Goal: Task Accomplishment & Management: Complete application form

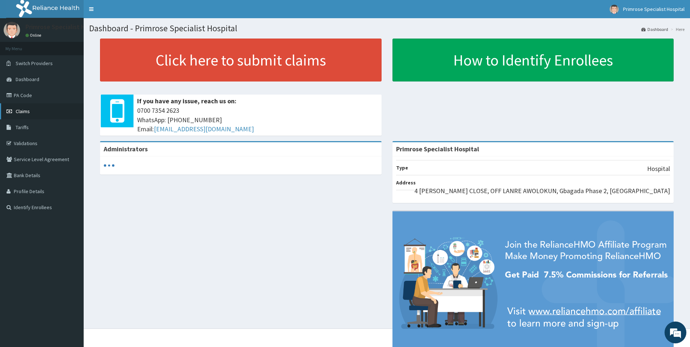
click at [28, 109] on span "Claims" at bounding box center [23, 111] width 14 height 7
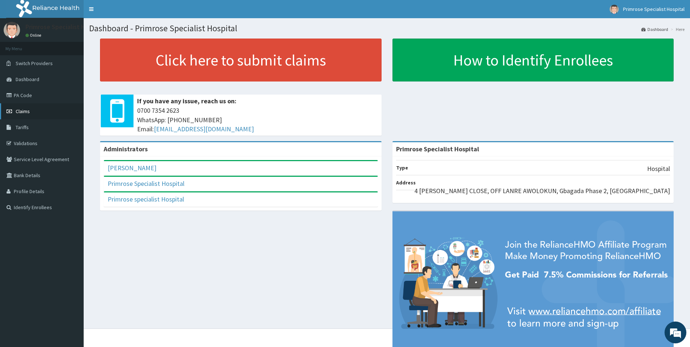
click at [25, 110] on span "Claims" at bounding box center [23, 111] width 14 height 7
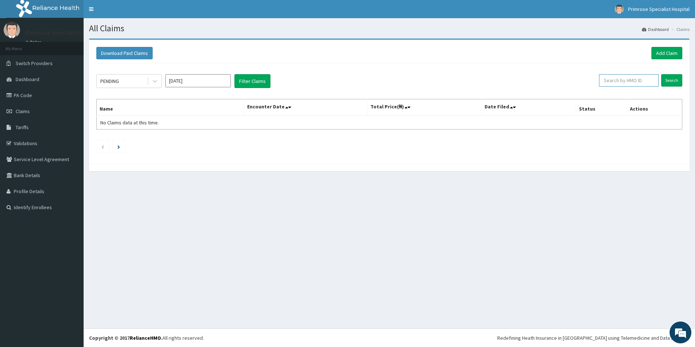
click at [636, 81] on input "text" at bounding box center [629, 80] width 60 height 12
paste input "ZEBET NIGERIA"
type input "ZEBET NIGERIA"
drag, startPoint x: 632, startPoint y: 80, endPoint x: 588, endPoint y: 91, distance: 45.5
click at [588, 91] on div "PENDING Sep 2025 Filter Claims ZEBET NIGERIA Search Name Encounter Date Total P…" at bounding box center [389, 111] width 593 height 97
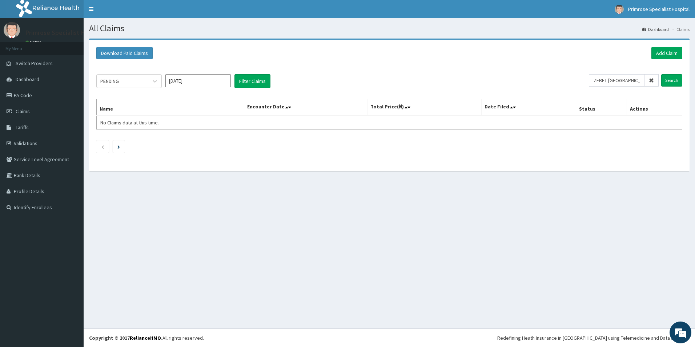
click at [653, 80] on icon at bounding box center [651, 80] width 5 height 5
click at [641, 81] on input "text" at bounding box center [629, 80] width 60 height 12
paste input "ZEBET NIGERIA"
type input "ZEBET NIGERIA"
click at [653, 80] on icon at bounding box center [651, 80] width 5 height 5
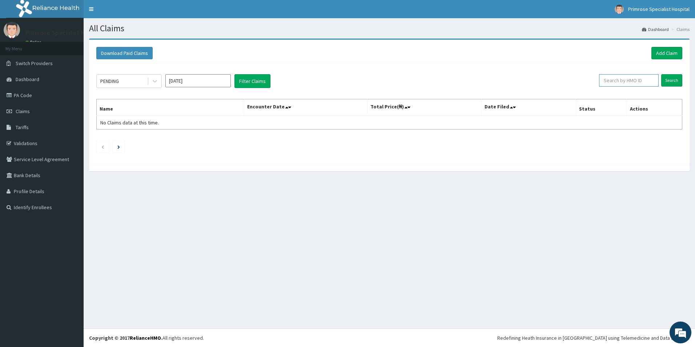
click at [637, 77] on input "text" at bounding box center [629, 80] width 60 height 12
paste input "AGD/10027/A"
type input "AGD/10027/A"
click at [670, 79] on input "Search" at bounding box center [671, 80] width 21 height 12
click at [173, 83] on input "[DATE]" at bounding box center [197, 80] width 65 height 13
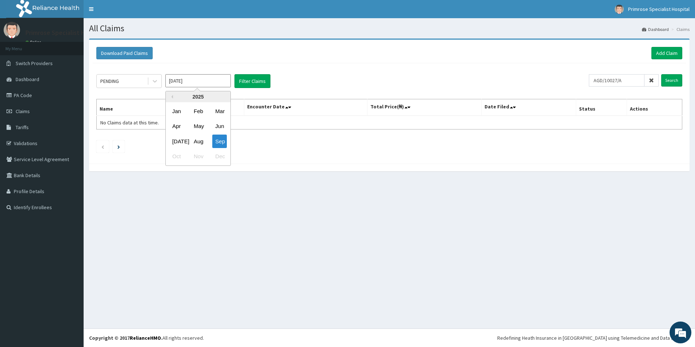
click at [199, 139] on div "Aug" at bounding box center [198, 141] width 15 height 13
type input "Aug 2025"
click at [256, 79] on button "Filter Claims" at bounding box center [252, 81] width 36 height 14
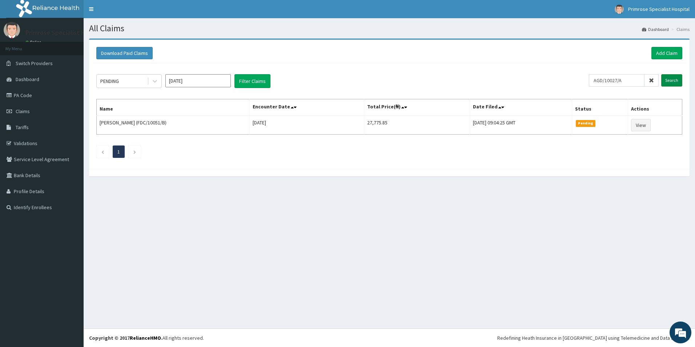
click at [669, 79] on input "Search" at bounding box center [671, 80] width 21 height 12
drag, startPoint x: 637, startPoint y: 77, endPoint x: 596, endPoint y: 84, distance: 41.5
click at [596, 84] on input "AGD/10027/A" at bounding box center [617, 80] width 56 height 12
paste input "GMT/10204/B"
type input "GMT/10204/B"
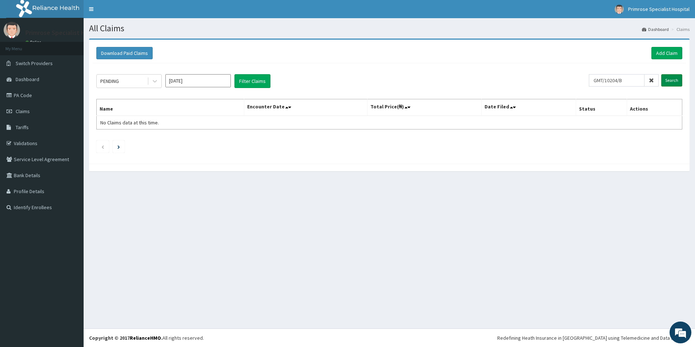
click at [669, 79] on input "Search" at bounding box center [671, 80] width 21 height 12
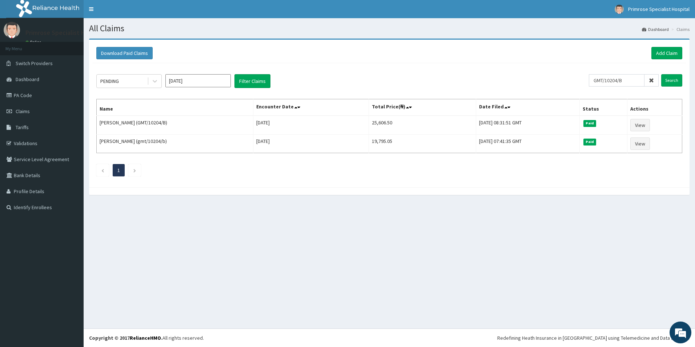
click at [653, 80] on icon at bounding box center [651, 80] width 5 height 5
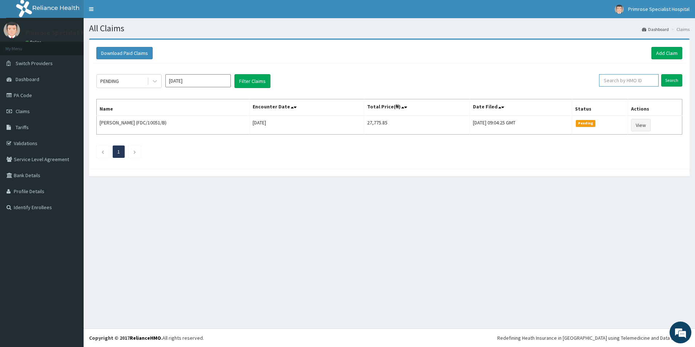
click at [637, 81] on input "text" at bounding box center [629, 80] width 60 height 12
paste input "WKP/10138/B"
type input "WKP/10138/B"
click at [670, 82] on input "Search" at bounding box center [671, 80] width 21 height 12
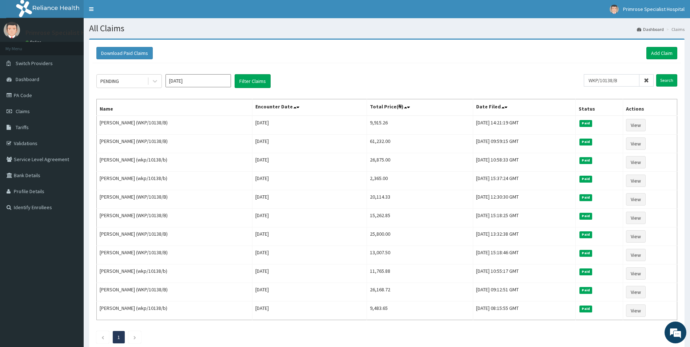
click at [648, 80] on icon at bounding box center [645, 80] width 5 height 5
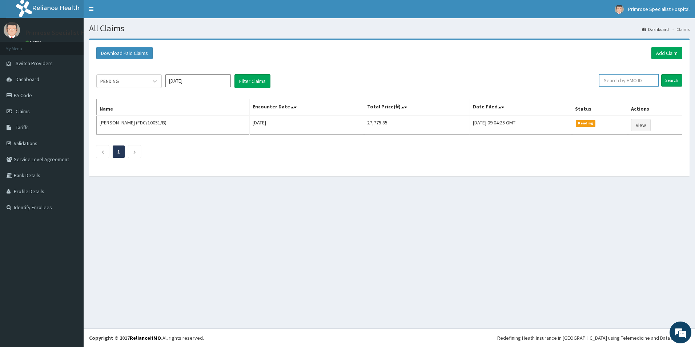
click at [634, 80] on input "text" at bounding box center [629, 80] width 60 height 12
paste input "GMT/10204/B"
type input "GMT/10204/B"
click at [669, 81] on input "Search" at bounding box center [671, 80] width 21 height 12
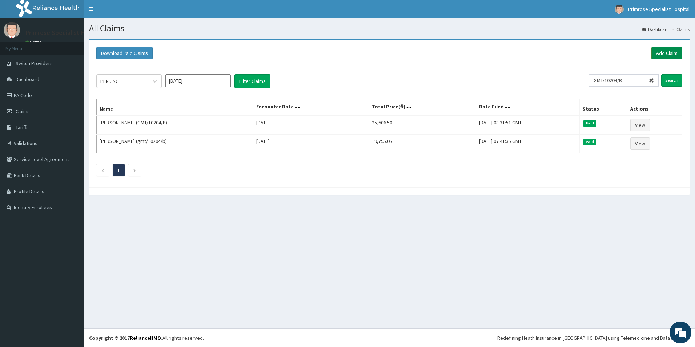
click at [665, 50] on link "Add Claim" at bounding box center [666, 53] width 31 height 12
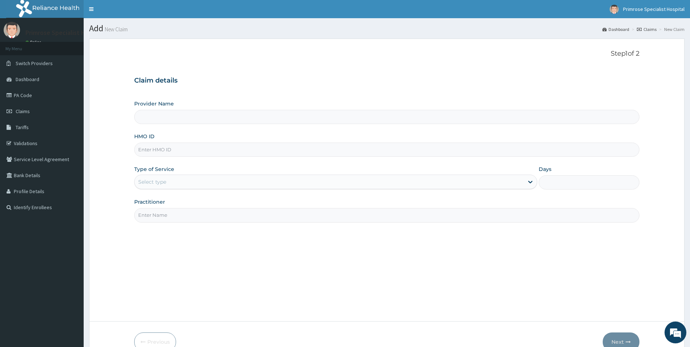
click at [162, 150] on input "HMO ID" at bounding box center [386, 150] width 505 height 14
type input "Primrose Specialist Hospital"
paste input "GMT/10204/B"
type input "GMT/10204/B"
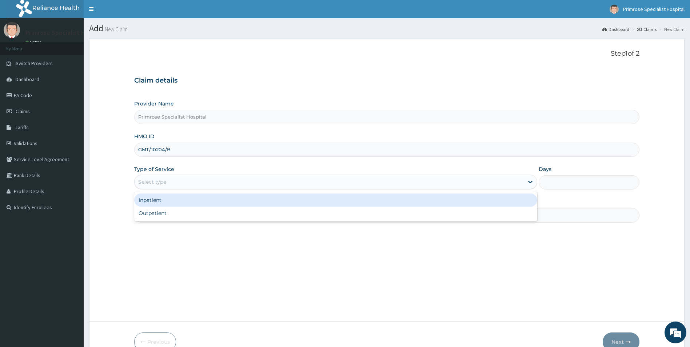
click at [193, 179] on div "Select type" at bounding box center [329, 182] width 389 height 12
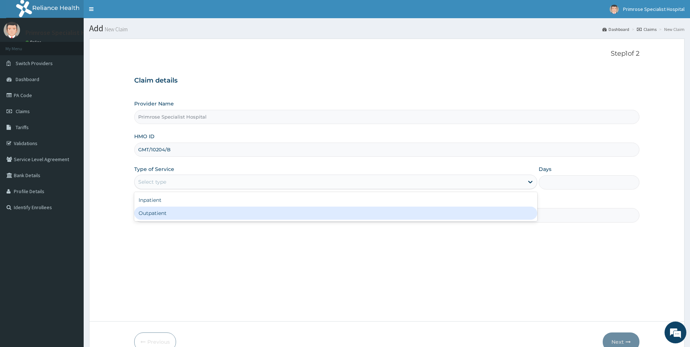
click at [159, 215] on div "Outpatient" at bounding box center [335, 212] width 403 height 13
type input "1"
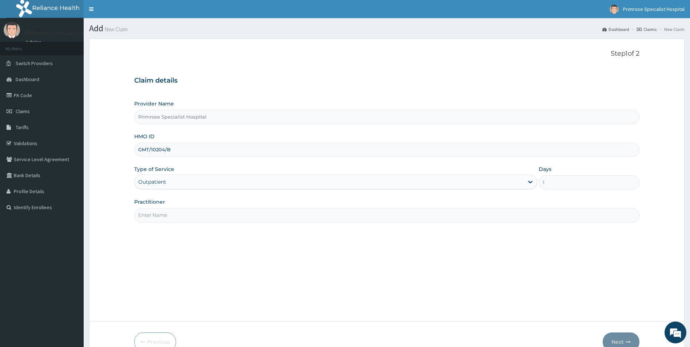
click at [164, 211] on input "Practitioner" at bounding box center [386, 215] width 505 height 14
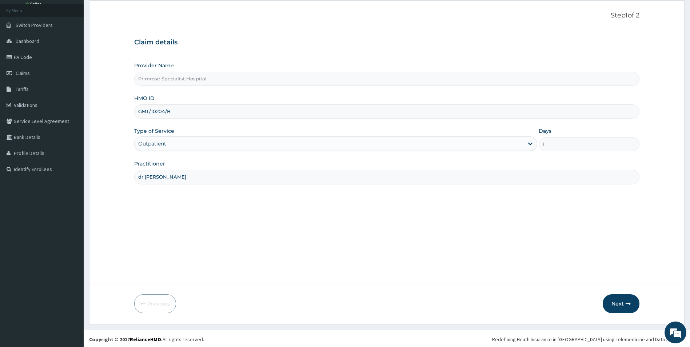
scroll to position [40, 0]
type input "dr ife"
click at [620, 304] on button "Next" at bounding box center [620, 302] width 37 height 19
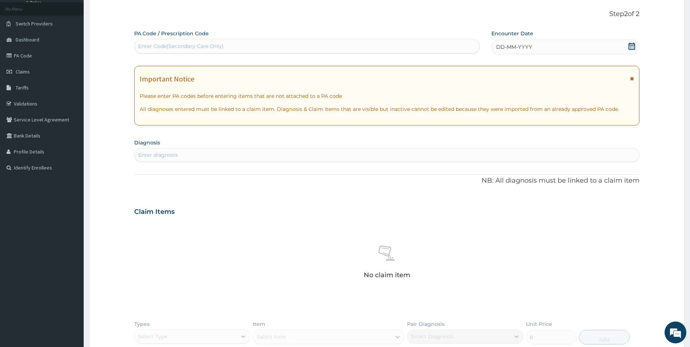
drag, startPoint x: 209, startPoint y: 153, endPoint x: 202, endPoint y: 148, distance: 7.9
click at [206, 151] on div "Enter diagnosis" at bounding box center [387, 155] width 505 height 12
click at [228, 157] on div "Enter diagnosis" at bounding box center [387, 155] width 505 height 12
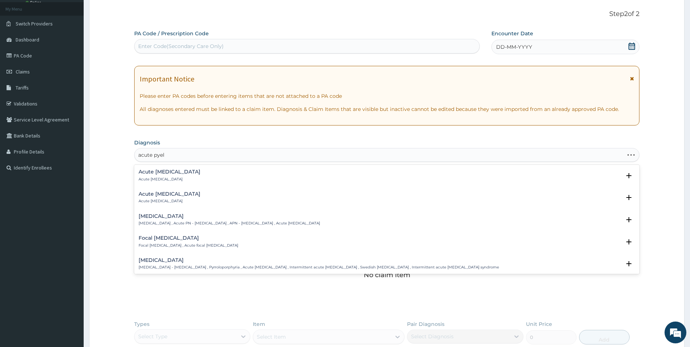
type input "acute pyelo"
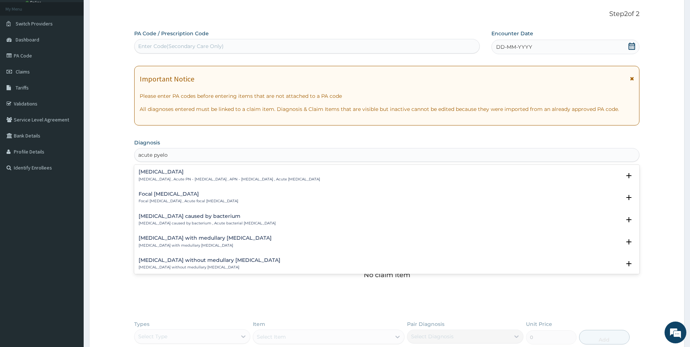
click at [189, 172] on h4 "Acute pyelonephritis" at bounding box center [229, 171] width 181 height 5
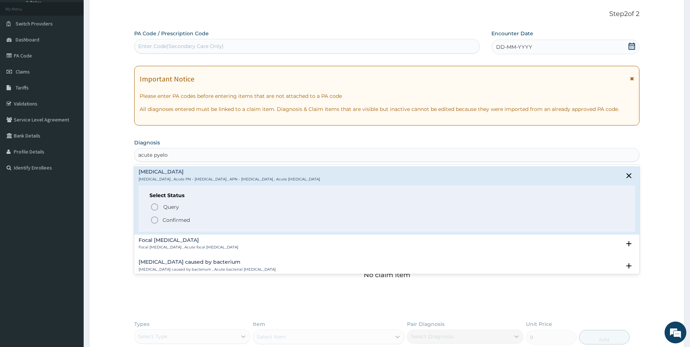
click at [156, 217] on icon "status option filled" at bounding box center [154, 220] width 9 height 9
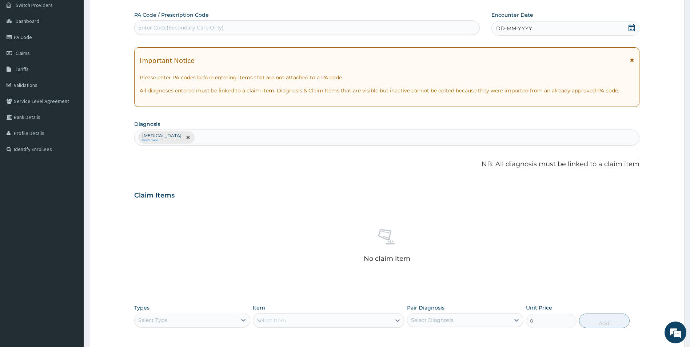
scroll to position [3, 0]
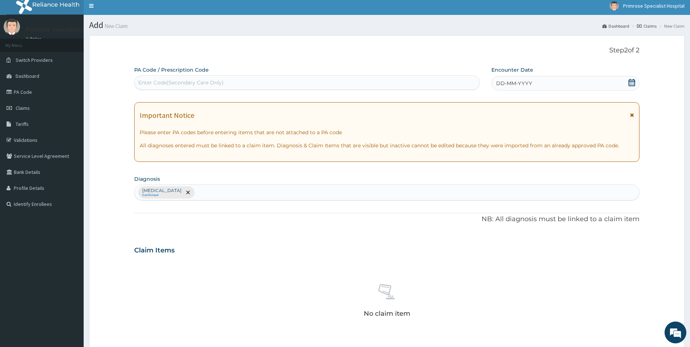
click at [513, 84] on span "DD-MM-YYYY" at bounding box center [514, 83] width 36 height 7
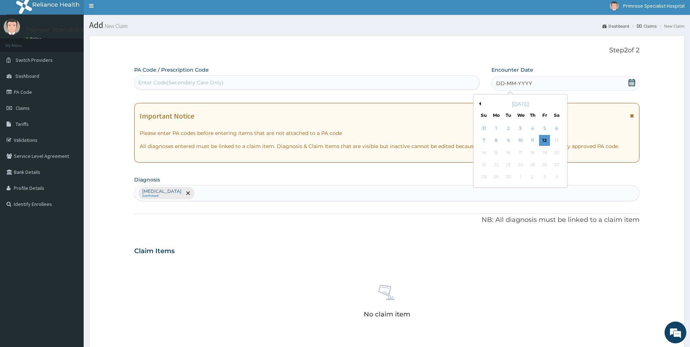
click at [481, 103] on div "[DATE]" at bounding box center [520, 103] width 88 height 7
click at [480, 102] on button "Previous Month" at bounding box center [479, 104] width 4 height 4
click at [509, 177] on div "26" at bounding box center [507, 177] width 11 height 11
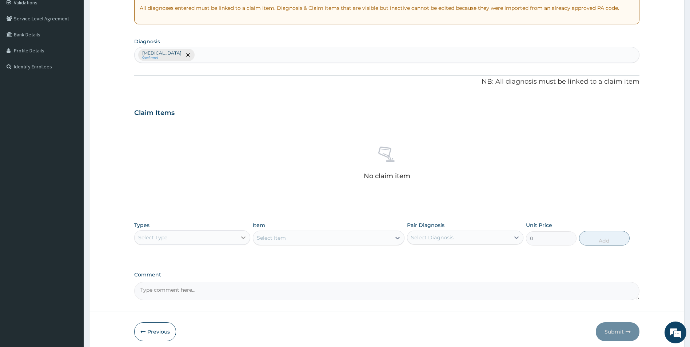
scroll to position [170, 0]
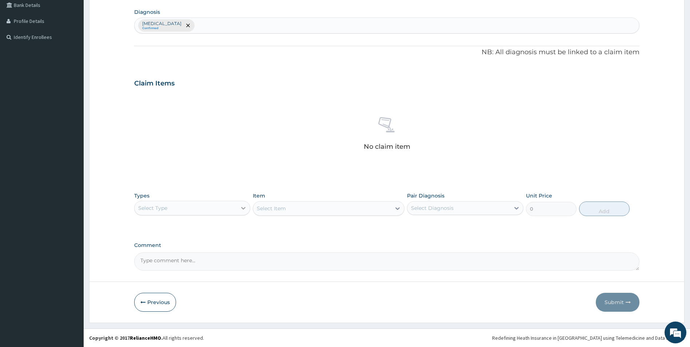
click at [244, 209] on icon at bounding box center [243, 208] width 4 height 3
click at [190, 306] on div "Drugs" at bounding box center [192, 304] width 116 height 13
click at [489, 208] on div "Select Diagnosis" at bounding box center [458, 208] width 103 height 12
click at [464, 224] on label "Acute pyelonephritis" at bounding box center [441, 225] width 45 height 7
checkbox input "true"
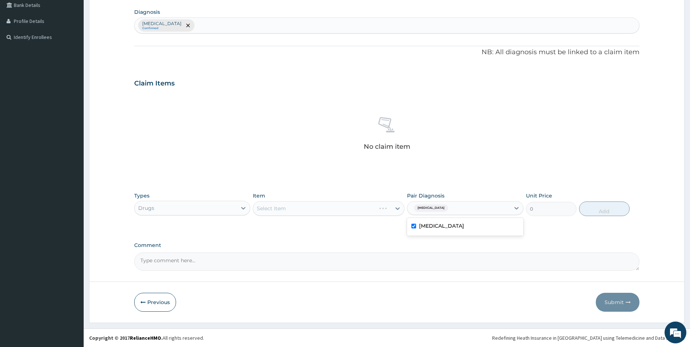
click at [377, 213] on div "Select Item" at bounding box center [329, 208] width 152 height 15
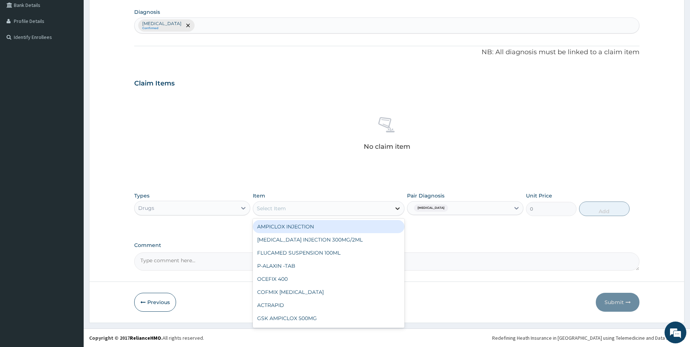
click at [394, 209] on icon at bounding box center [397, 208] width 7 height 7
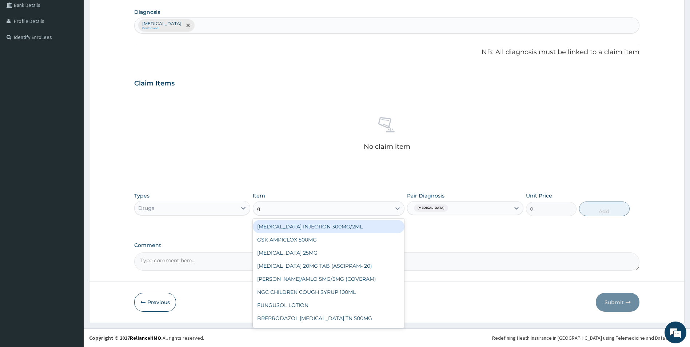
type input "g"
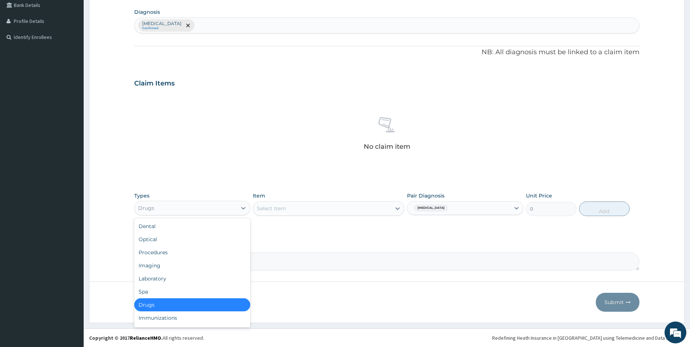
click at [221, 209] on div "Drugs" at bounding box center [186, 208] width 103 height 12
drag, startPoint x: 175, startPoint y: 253, endPoint x: 205, endPoint y: 242, distance: 32.0
click at [176, 253] on div "Procedures" at bounding box center [192, 252] width 116 height 13
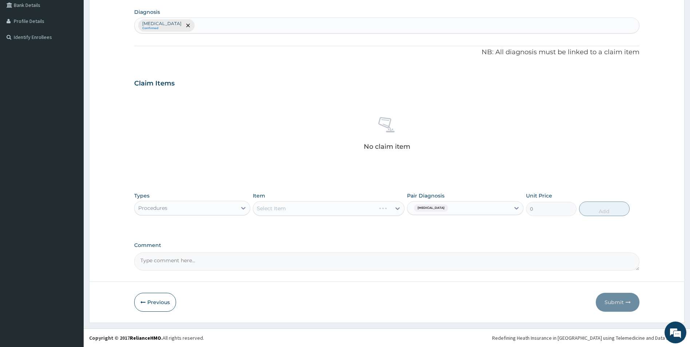
click at [297, 208] on div "Select Item" at bounding box center [329, 208] width 152 height 15
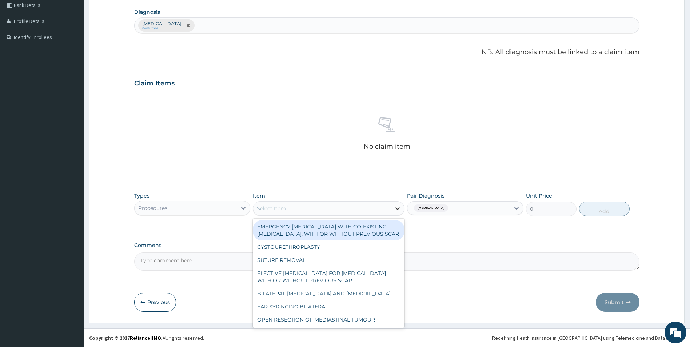
click at [399, 209] on icon at bounding box center [397, 208] width 7 height 7
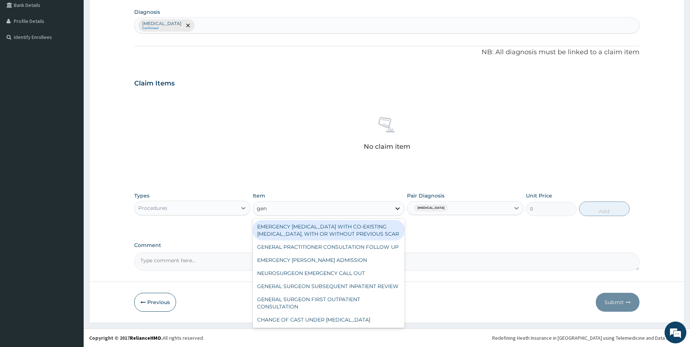
type input "gene"
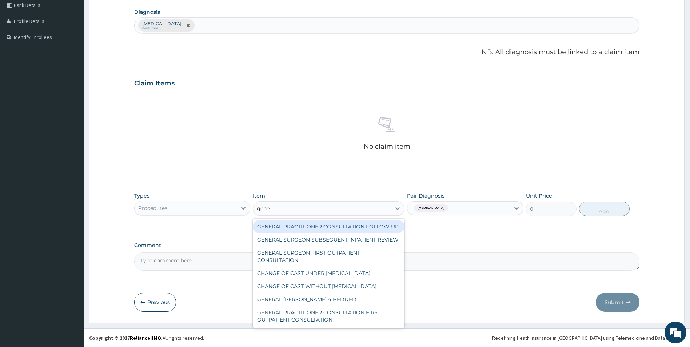
click at [335, 232] on div "GENERAL PRACTITIONER CONSULTATION FOLLOW UP" at bounding box center [329, 226] width 152 height 13
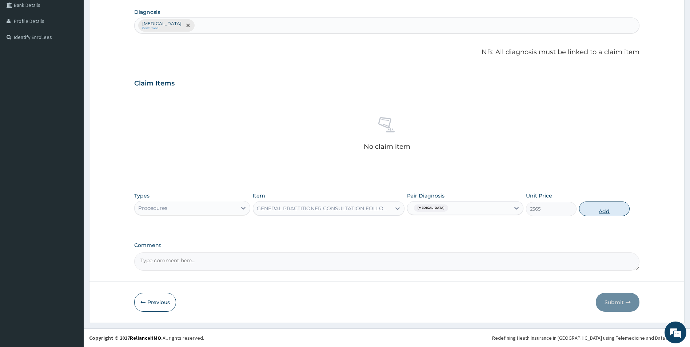
click at [607, 206] on button "Add" at bounding box center [604, 208] width 51 height 15
type input "0"
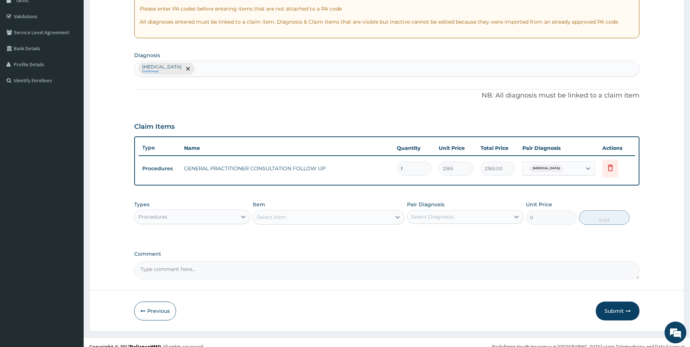
scroll to position [136, 0]
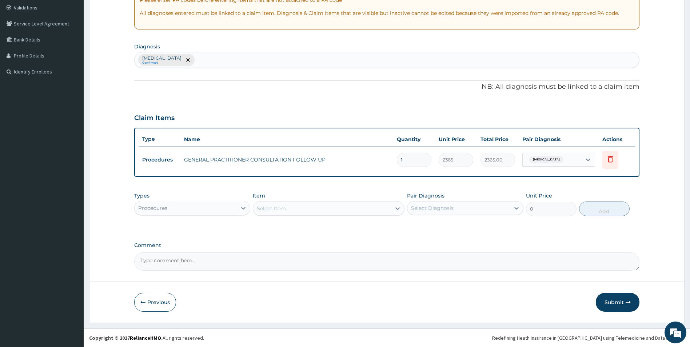
click at [621, 301] on button "Submit" at bounding box center [617, 302] width 44 height 19
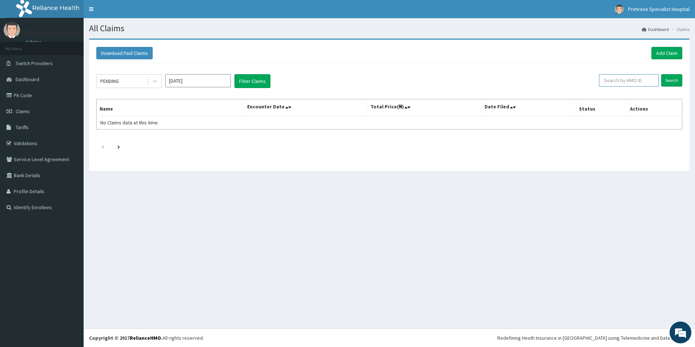
click at [640, 80] on input "text" at bounding box center [629, 80] width 60 height 12
paste input "LPD/10148/B"
type input "LPD/10148/B"
click at [672, 80] on input "Search" at bounding box center [671, 80] width 21 height 12
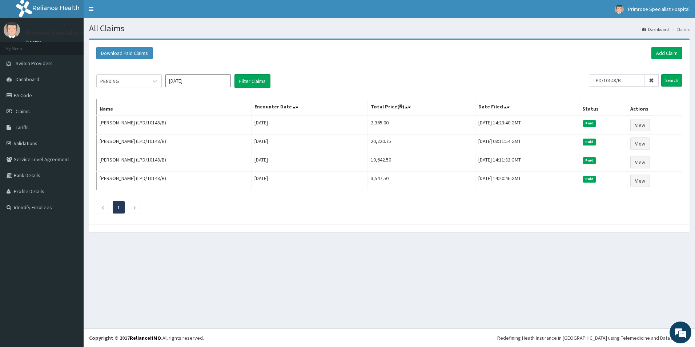
click at [654, 79] on icon at bounding box center [651, 80] width 5 height 5
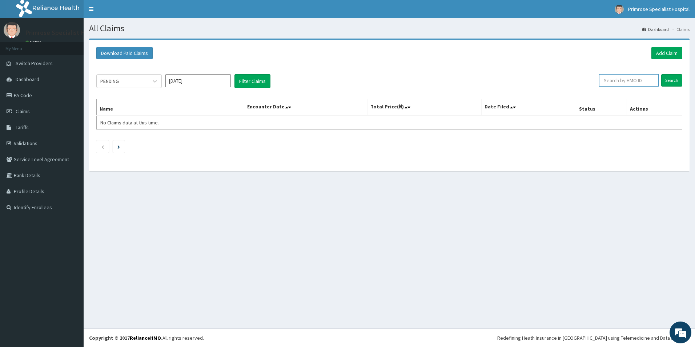
click at [638, 80] on input "text" at bounding box center [629, 80] width 60 height 12
paste input "AGD/10027/A"
type input "AGD/10027/A"
click at [669, 81] on input "Search" at bounding box center [671, 80] width 21 height 12
click at [665, 50] on link "Add Claim" at bounding box center [666, 53] width 31 height 12
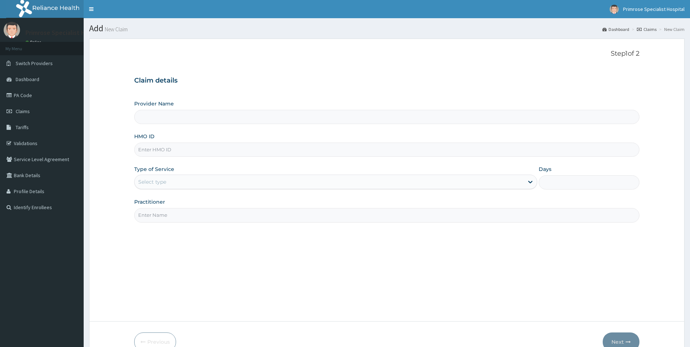
click at [191, 153] on input "HMO ID" at bounding box center [386, 150] width 505 height 14
paste input "AGD/10027/A"
type input "AGD/10027/A"
type input "Primrose Specialist Hospital"
type input "AGD/10027/A"
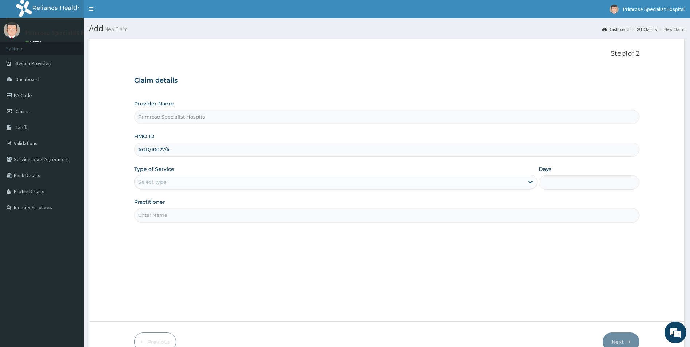
click at [185, 178] on div "Select type" at bounding box center [329, 182] width 389 height 12
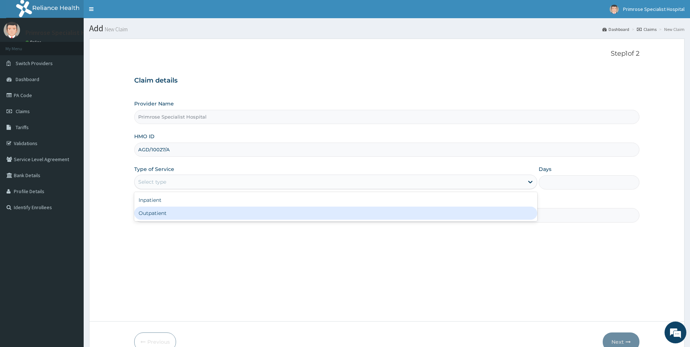
click at [180, 211] on div "Outpatient" at bounding box center [335, 212] width 403 height 13
type input "1"
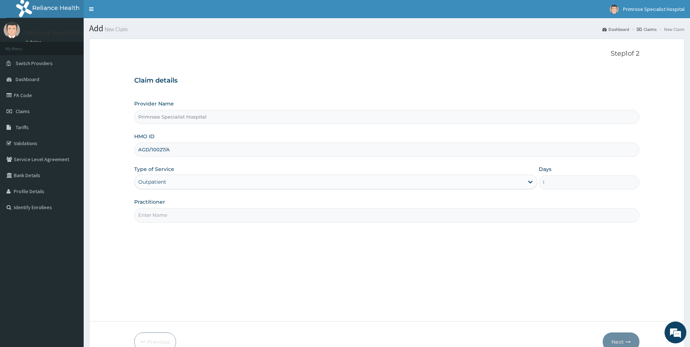
click at [206, 217] on input "Practitioner" at bounding box center [386, 215] width 505 height 14
type input "dr ife"
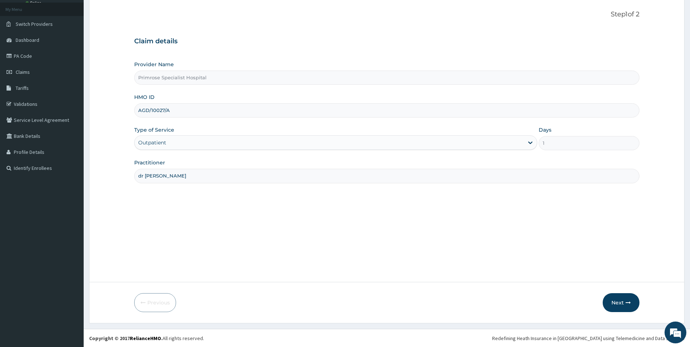
scroll to position [40, 0]
click at [617, 298] on button "Next" at bounding box center [620, 302] width 37 height 19
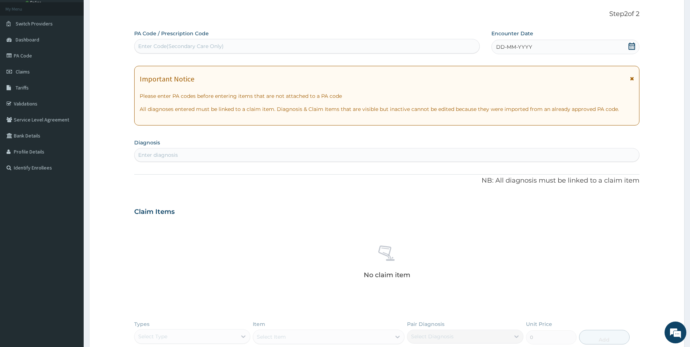
click at [259, 151] on div "Enter diagnosis" at bounding box center [387, 155] width 505 height 12
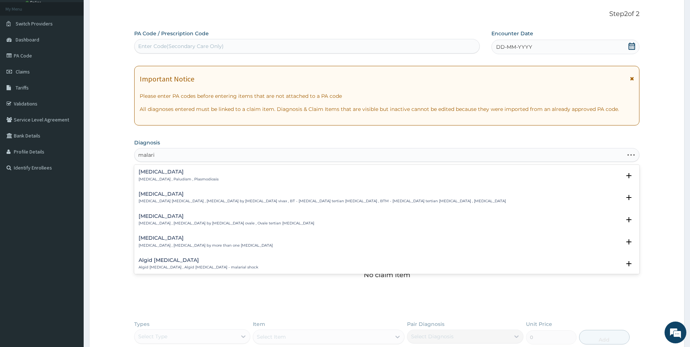
type input "malaria"
click at [165, 175] on div "Malaria Malaria , Paludism , Plasmodiosis" at bounding box center [179, 175] width 80 height 13
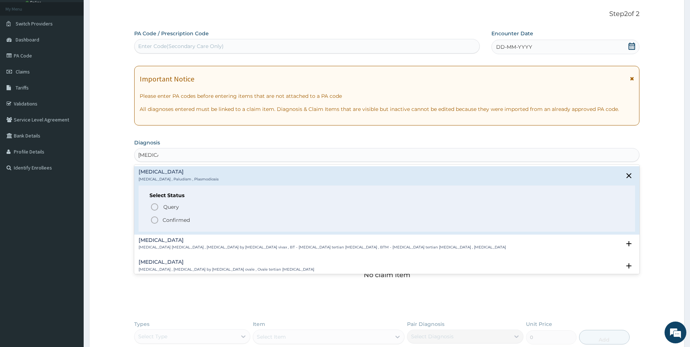
click at [153, 218] on icon "status option filled" at bounding box center [154, 220] width 9 height 9
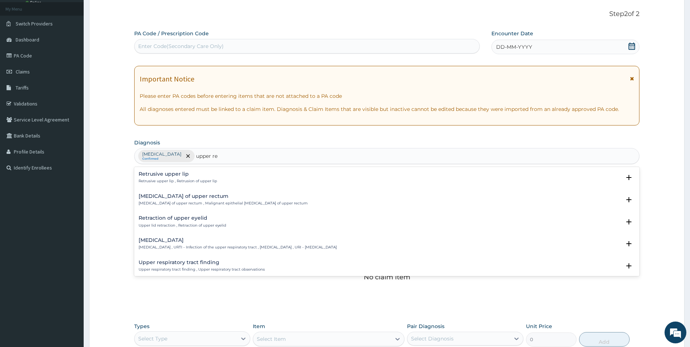
type input "upper res"
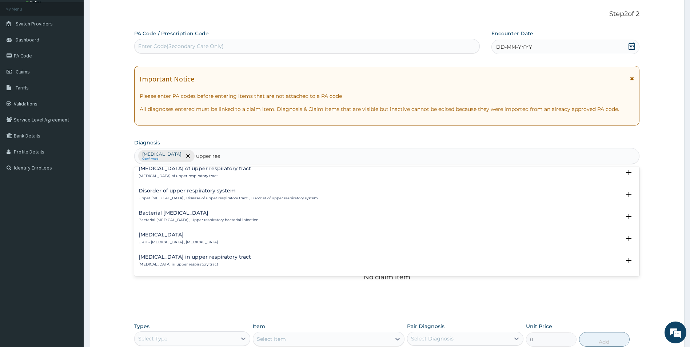
click at [182, 239] on div "Viral upper respiratory tract infection URTI - Viral upper respiratory tract in…" at bounding box center [178, 238] width 79 height 13
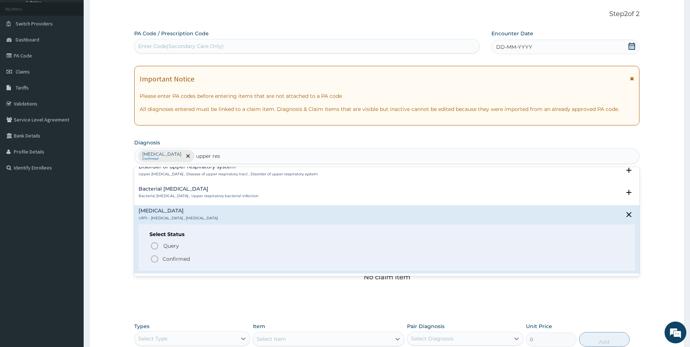
scroll to position [218, 0]
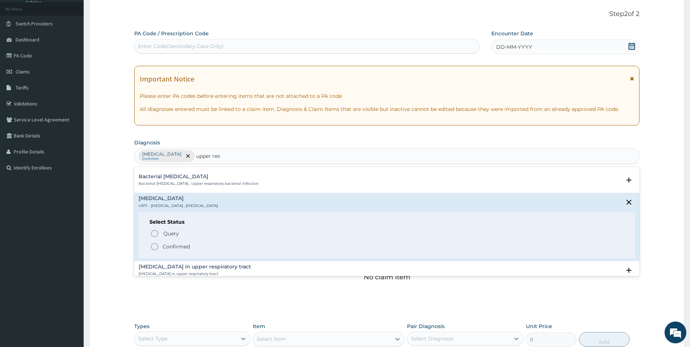
click at [176, 245] on p "Confirmed" at bounding box center [176, 246] width 27 height 7
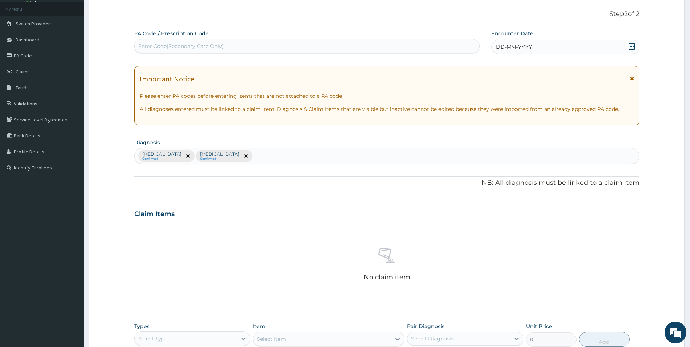
click at [521, 48] on span "DD-MM-YYYY" at bounding box center [514, 46] width 36 height 7
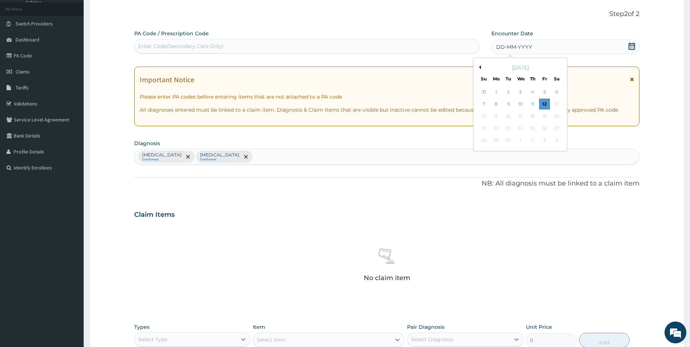
click at [478, 66] on button "Previous Month" at bounding box center [479, 67] width 4 height 4
click at [509, 140] on div "26" at bounding box center [507, 140] width 11 height 11
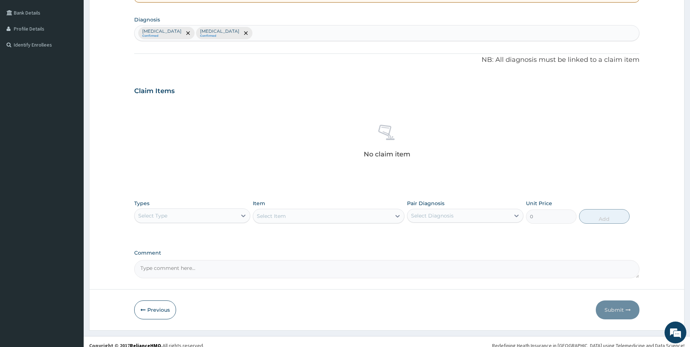
scroll to position [170, 0]
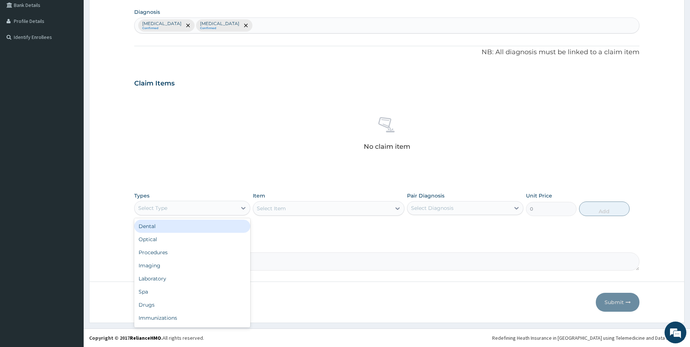
drag, startPoint x: 238, startPoint y: 208, endPoint x: 230, endPoint y: 229, distance: 22.4
click at [238, 209] on div at bounding box center [243, 207] width 13 height 13
click at [200, 249] on div "Procedures" at bounding box center [192, 252] width 116 height 13
click at [436, 207] on div "Select Diagnosis" at bounding box center [432, 207] width 43 height 7
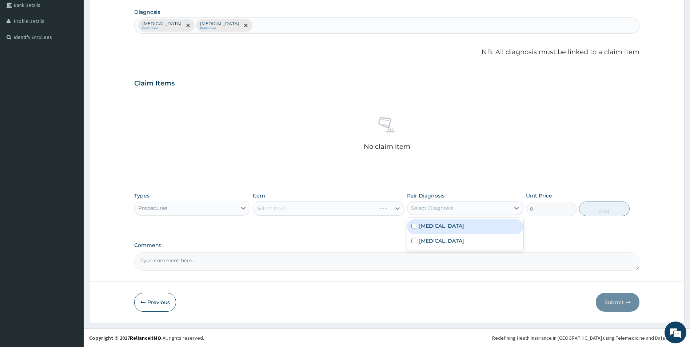
drag, startPoint x: 432, startPoint y: 223, endPoint x: 438, endPoint y: 233, distance: 11.8
click at [433, 225] on label "Malaria" at bounding box center [441, 225] width 45 height 7
checkbox input "true"
drag, startPoint x: 439, startPoint y: 238, endPoint x: 416, endPoint y: 240, distance: 23.7
click at [438, 239] on label "Viral upper respiratory tract infection" at bounding box center [441, 240] width 45 height 7
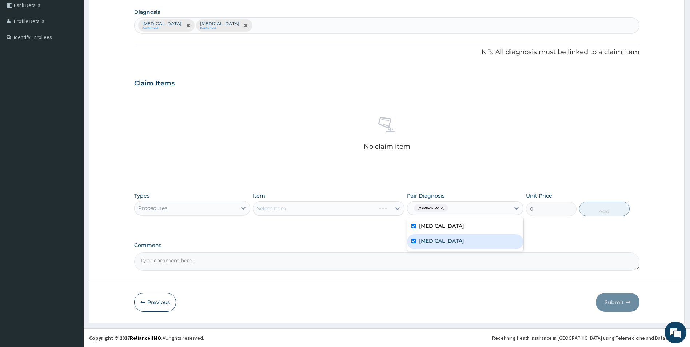
checkbox input "true"
drag, startPoint x: 380, startPoint y: 240, endPoint x: 370, endPoint y: 234, distance: 11.3
click at [373, 236] on div "PA Code / Prescription Code Enter Code(Secondary Care Only) Encounter Date 26-0…" at bounding box center [386, 84] width 505 height 371
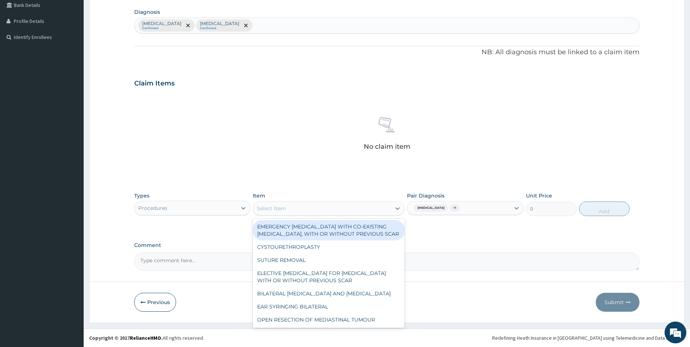
click at [385, 212] on div "Select Item" at bounding box center [322, 208] width 138 height 12
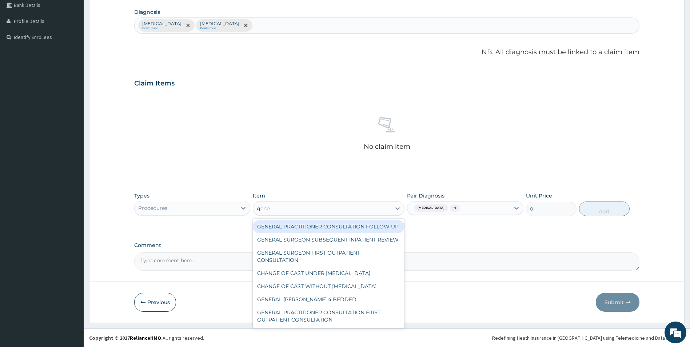
type input "gener"
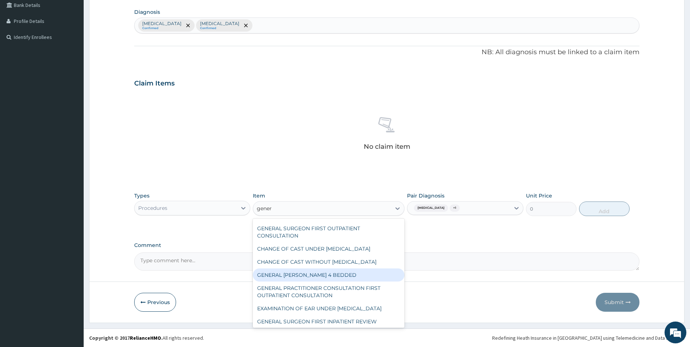
scroll to position [36, 0]
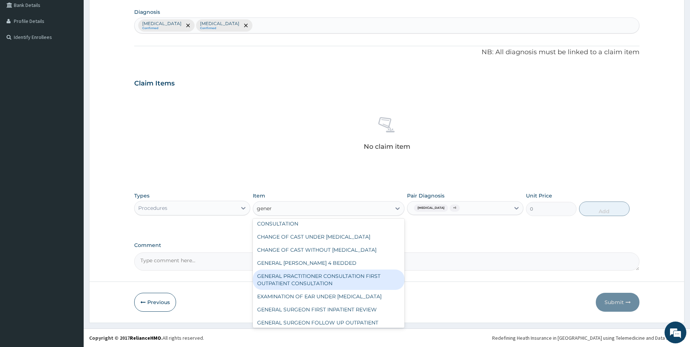
click at [346, 290] on div "GENERAL PRACTITIONER CONSULTATION FIRST OUTPATIENT CONSULTATION" at bounding box center [329, 279] width 152 height 20
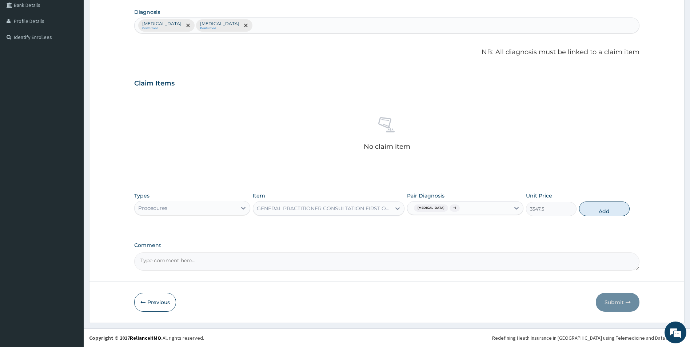
drag, startPoint x: 616, startPoint y: 208, endPoint x: 521, endPoint y: 215, distance: 95.9
click at [615, 208] on button "Add" at bounding box center [604, 208] width 51 height 15
type input "0"
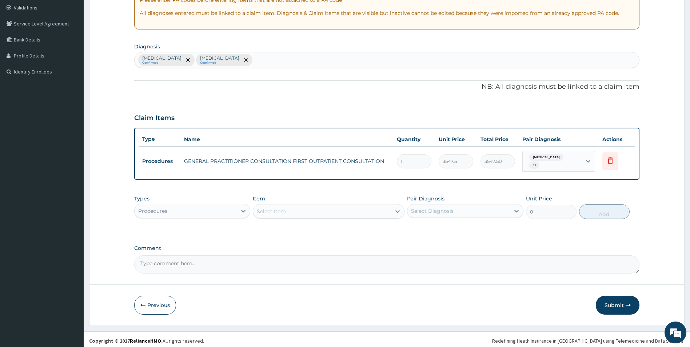
drag, startPoint x: 192, startPoint y: 204, endPoint x: 194, endPoint y: 208, distance: 3.7
click at [193, 206] on div "Procedures" at bounding box center [186, 211] width 103 height 12
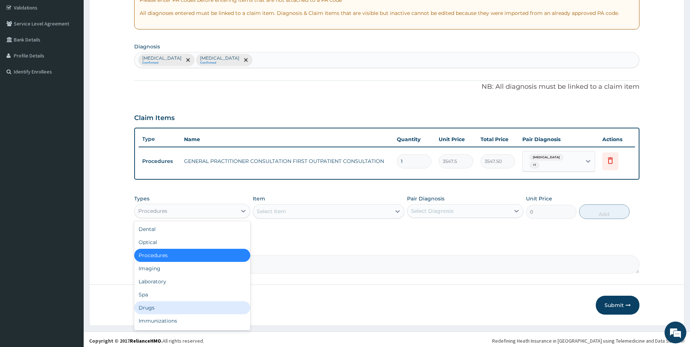
click at [174, 304] on div "Drugs" at bounding box center [192, 307] width 116 height 13
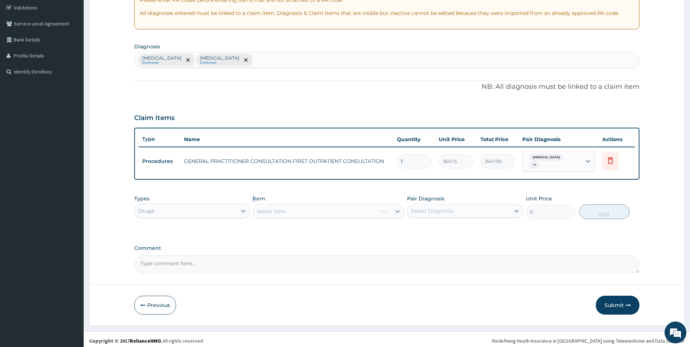
click at [254, 197] on div "Types Drugs Item Select Item Pair Diagnosis Select Diagnosis Unit Price 0 Add" at bounding box center [386, 206] width 505 height 31
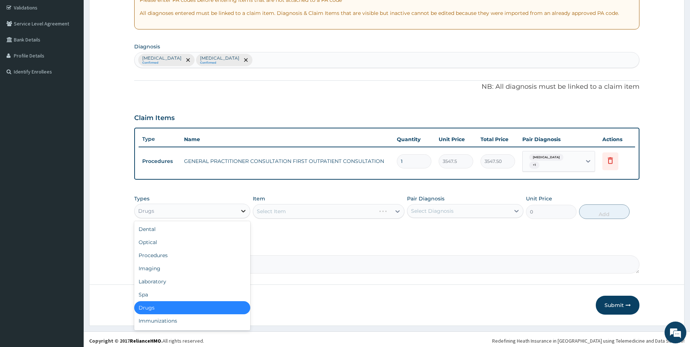
drag, startPoint x: 254, startPoint y: 197, endPoint x: 244, endPoint y: 207, distance: 14.1
click at [244, 207] on icon at bounding box center [243, 210] width 7 height 7
click at [186, 282] on div "Laboratory" at bounding box center [192, 281] width 116 height 13
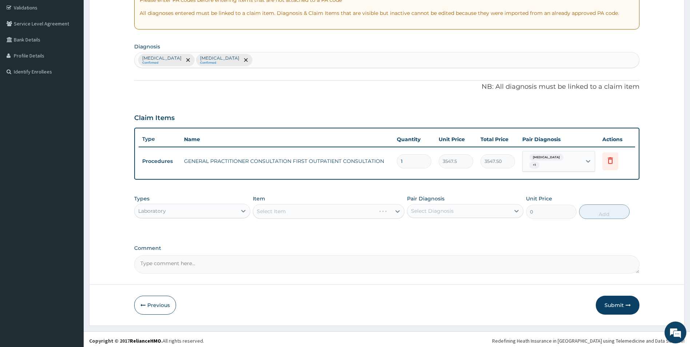
click at [437, 209] on div "Select Diagnosis" at bounding box center [432, 210] width 43 height 7
click at [425, 226] on label "Malaria" at bounding box center [441, 228] width 45 height 7
checkbox input "true"
click at [364, 208] on div "Select Item" at bounding box center [329, 211] width 152 height 15
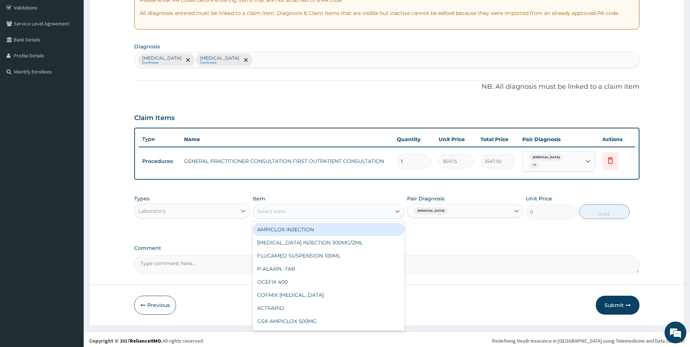
click at [369, 212] on div "Select Item" at bounding box center [322, 211] width 138 height 12
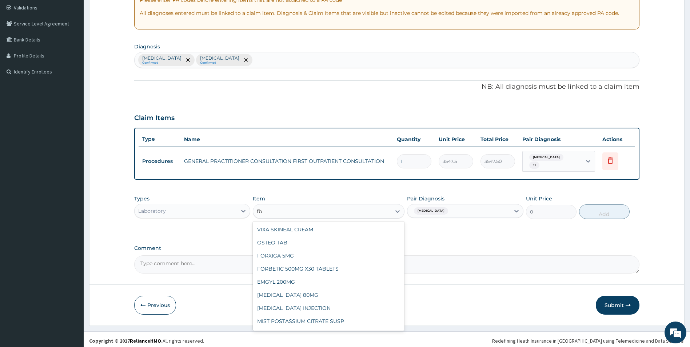
type input "f"
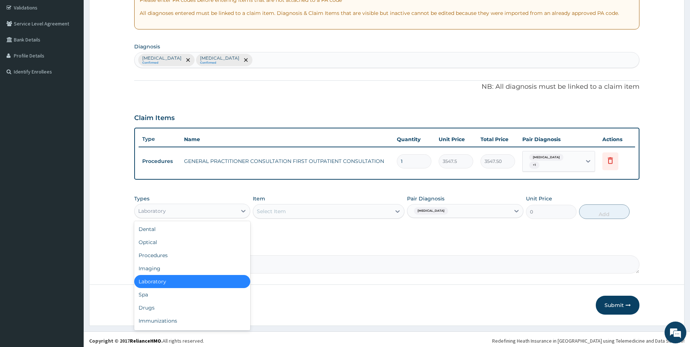
click at [226, 208] on div "Laboratory" at bounding box center [186, 211] width 103 height 12
click at [194, 228] on div "Dental" at bounding box center [192, 228] width 116 height 13
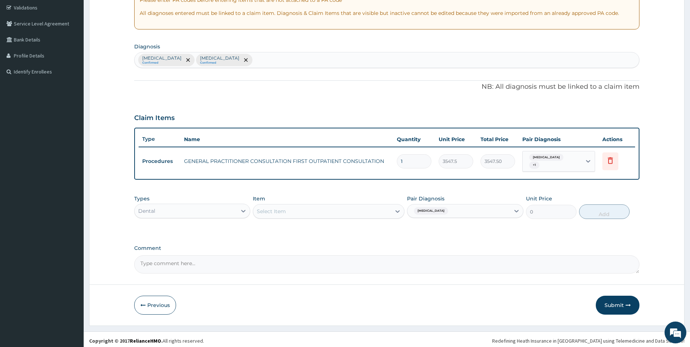
drag, startPoint x: 236, startPoint y: 198, endPoint x: 234, endPoint y: 202, distance: 4.1
click at [236, 198] on div "Types Dental" at bounding box center [192, 207] width 116 height 24
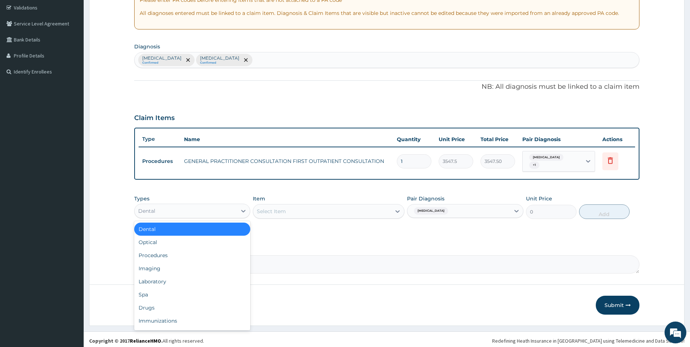
click at [233, 205] on div "Dental" at bounding box center [186, 211] width 103 height 12
click at [175, 277] on div "Laboratory" at bounding box center [192, 281] width 116 height 13
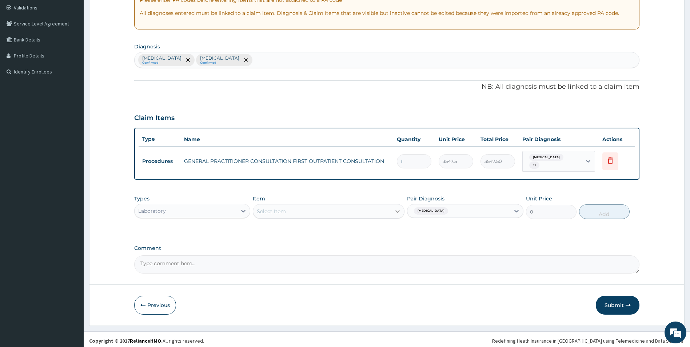
click at [395, 210] on icon at bounding box center [397, 211] width 7 height 7
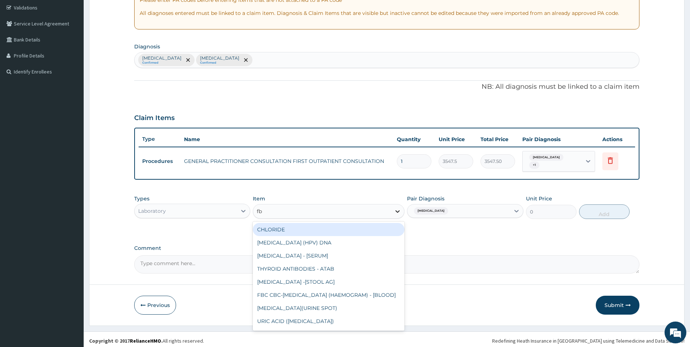
type input "fbc"
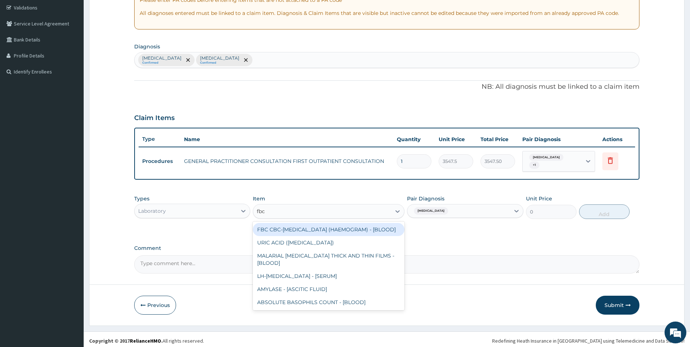
click at [365, 230] on div "FBC CBC-[MEDICAL_DATA] (HAEMOGRAM) - [BLOOD]" at bounding box center [329, 229] width 152 height 13
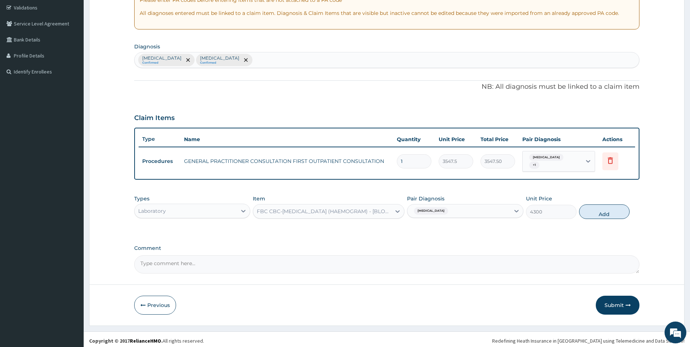
click at [603, 209] on button "Add" at bounding box center [604, 211] width 51 height 15
type input "0"
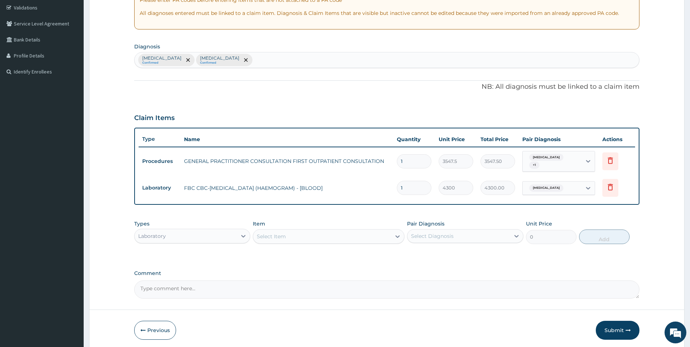
scroll to position [161, 0]
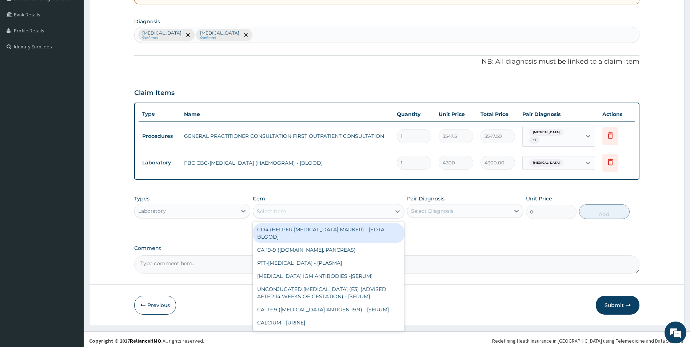
click at [350, 211] on div "Select Item" at bounding box center [322, 211] width 138 height 12
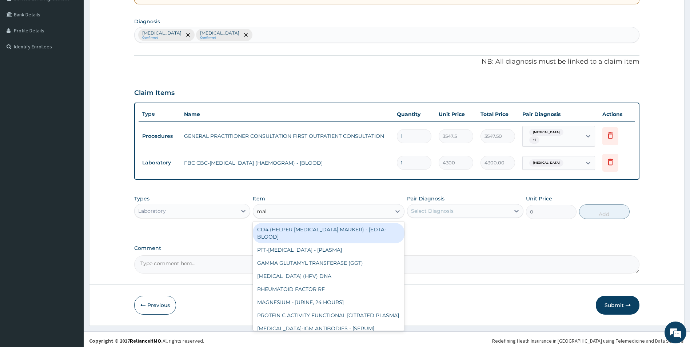
type input "mala"
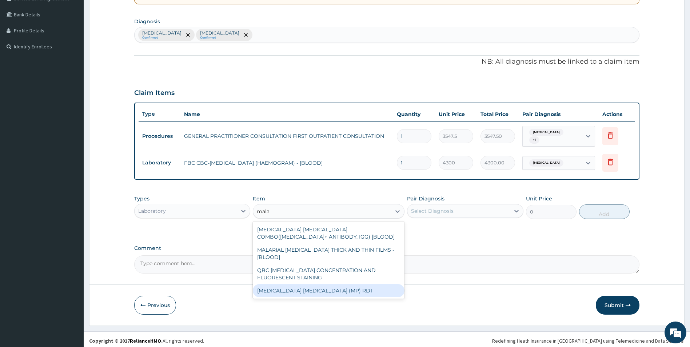
click at [348, 284] on div "[MEDICAL_DATA] [MEDICAL_DATA] (MP) RDT" at bounding box center [329, 290] width 152 height 13
type input "1612.5"
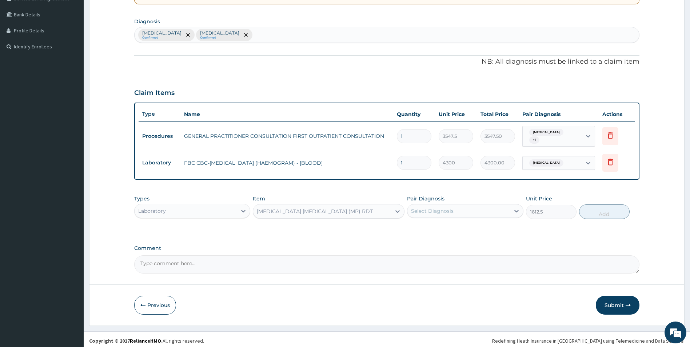
click at [480, 205] on div "Select Diagnosis" at bounding box center [458, 211] width 103 height 12
click at [464, 224] on div "Malaria" at bounding box center [465, 229] width 116 height 15
checkbox input "true"
click at [607, 207] on button "Add" at bounding box center [604, 211] width 51 height 15
type input "0"
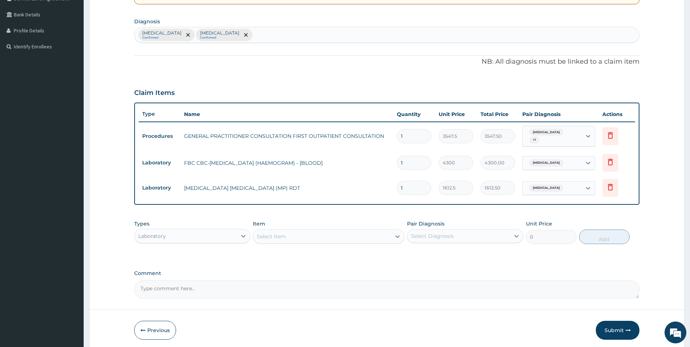
click at [229, 236] on div "Laboratory" at bounding box center [186, 236] width 103 height 12
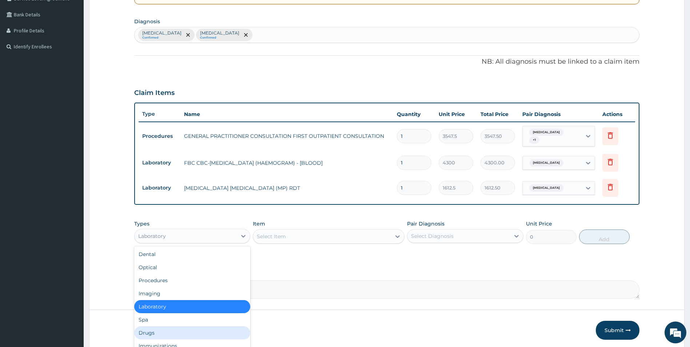
drag, startPoint x: 166, startPoint y: 333, endPoint x: 196, endPoint y: 325, distance: 31.6
click at [167, 333] on div "Drugs" at bounding box center [192, 332] width 116 height 13
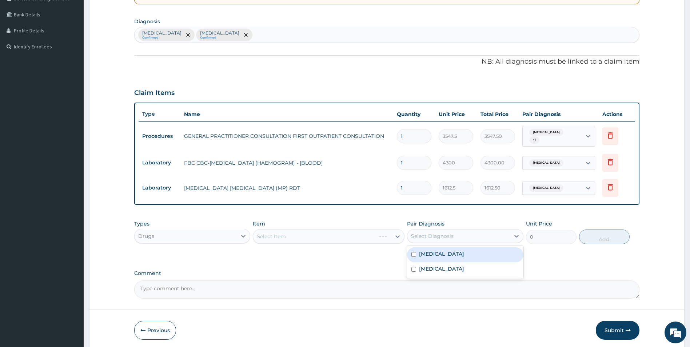
click at [436, 232] on div "Select Diagnosis" at bounding box center [432, 235] width 43 height 7
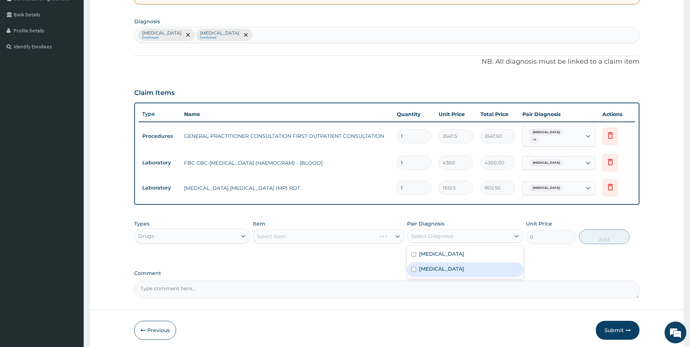
click at [436, 269] on label "Viral upper respiratory tract infection" at bounding box center [441, 268] width 45 height 7
checkbox input "true"
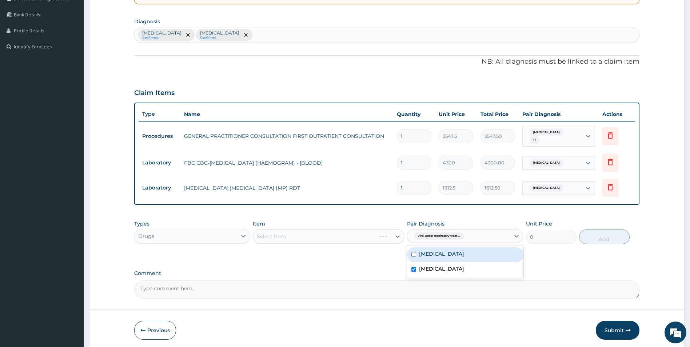
click at [417, 251] on div "Malaria" at bounding box center [465, 254] width 116 height 15
checkbox input "true"
click at [373, 261] on div "PA Code / Prescription Code Enter Code(Secondary Care Only) Encounter Date 26-0…" at bounding box center [386, 104] width 505 height 390
drag, startPoint x: 437, startPoint y: 230, endPoint x: 440, endPoint y: 234, distance: 4.4
click at [437, 232] on span "Viral upper respiratory tract ..." at bounding box center [439, 235] width 50 height 7
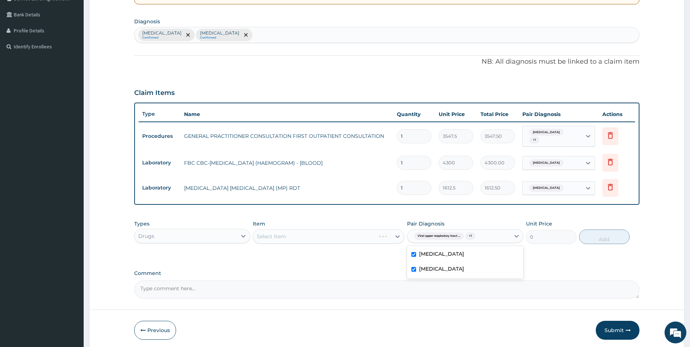
click at [438, 250] on label "Malaria" at bounding box center [441, 253] width 45 height 7
checkbox input "false"
click at [380, 264] on div "PA Code / Prescription Code Enter Code(Secondary Care Only) Encounter Date 26-0…" at bounding box center [386, 104] width 505 height 390
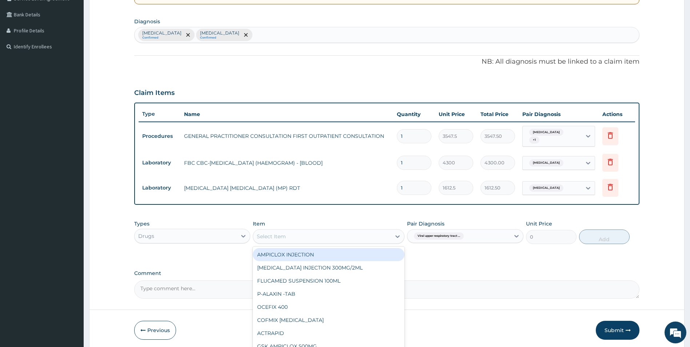
click at [395, 233] on icon at bounding box center [397, 236] width 7 height 7
type input "piri"
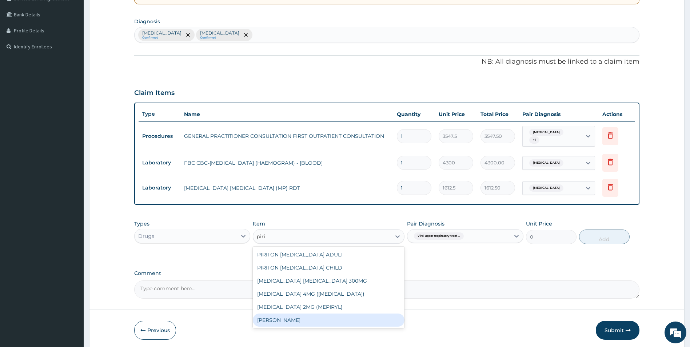
click at [297, 316] on div "PIRITON TAB EVANS" at bounding box center [329, 319] width 152 height 13
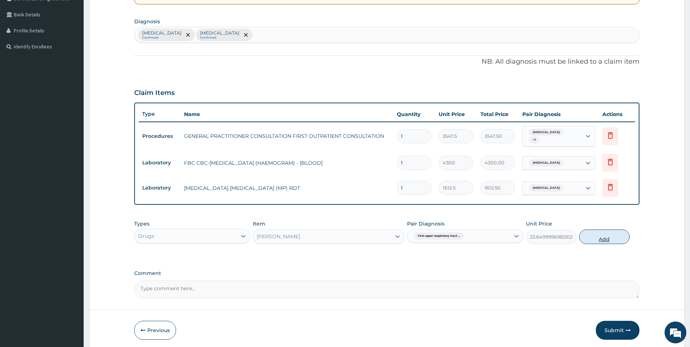
click at [607, 233] on button "Add" at bounding box center [604, 236] width 51 height 15
type input "0"
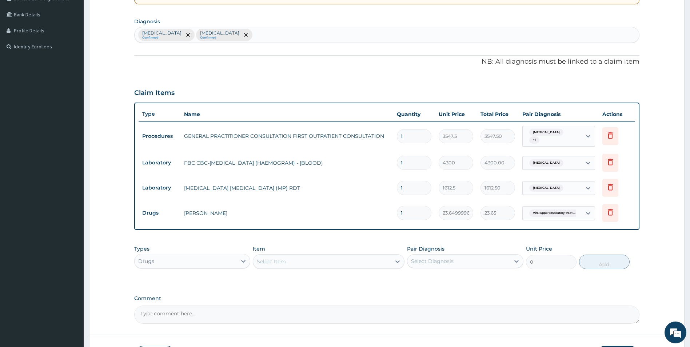
drag, startPoint x: 384, startPoint y: 211, endPoint x: 377, endPoint y: 213, distance: 7.4
click at [377, 213] on tr "Drugs PIRITON TAB EVANS 1 23.64999961853027 23.65 Viral upper respiratory tract…" at bounding box center [387, 212] width 497 height 25
type input "3"
type input "70.95"
type input "3"
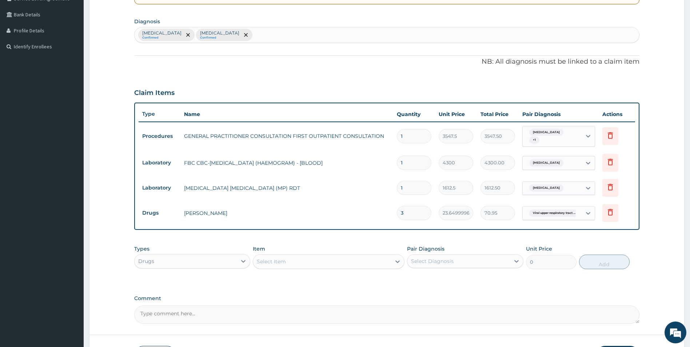
click at [378, 241] on div "Types Drugs Item Select Item Pair Diagnosis Select Diagnosis Unit Price 0 Add" at bounding box center [386, 256] width 505 height 31
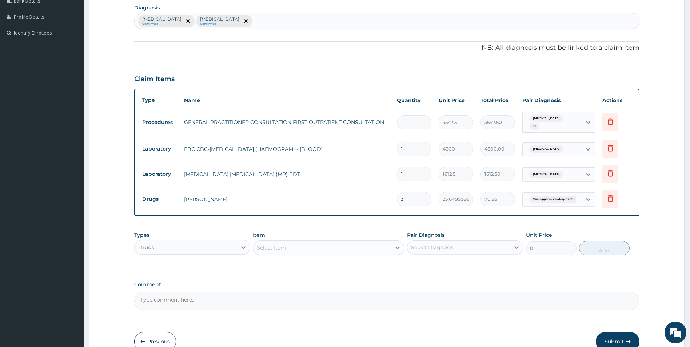
scroll to position [211, 0]
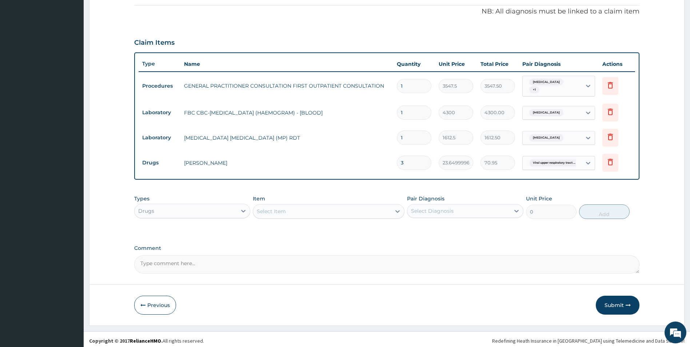
click at [618, 301] on button "Submit" at bounding box center [617, 305] width 44 height 19
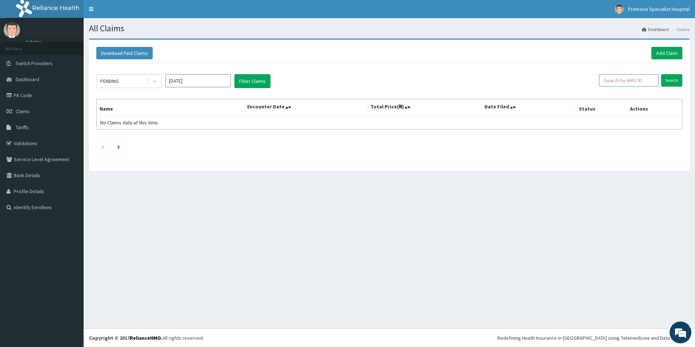
click at [643, 79] on input "text" at bounding box center [629, 80] width 60 height 12
paste input "HIC/10289/A"
type input "HIC/10289/A"
click at [672, 81] on input "Search" at bounding box center [671, 80] width 21 height 12
click at [669, 50] on link "Add Claim" at bounding box center [666, 53] width 31 height 12
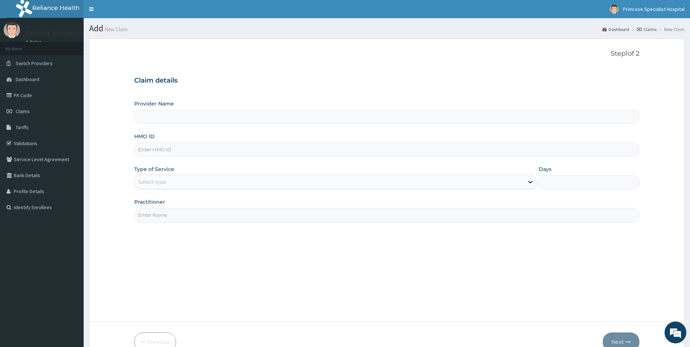
type input "Primrose Specialist Hospital"
click at [209, 147] on input "HMO ID" at bounding box center [386, 150] width 505 height 14
paste input "HIC/10289/A"
type input "HIC/10289/A"
click at [183, 180] on div "Select type" at bounding box center [329, 182] width 389 height 12
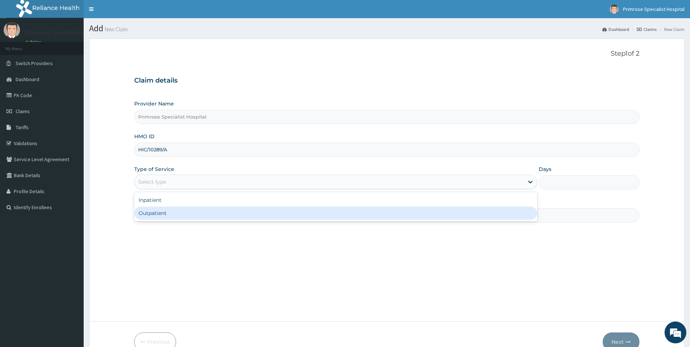
click at [173, 216] on div "Outpatient" at bounding box center [335, 212] width 403 height 13
type input "1"
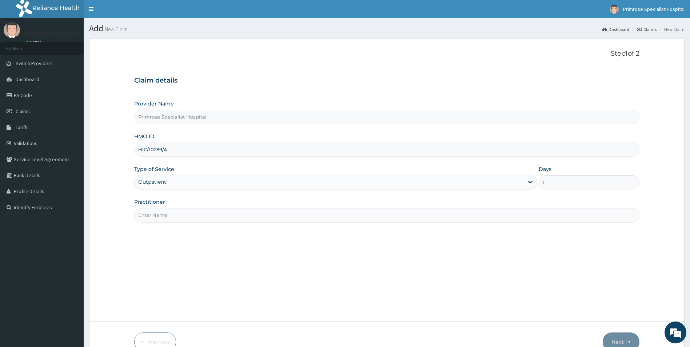
click at [178, 216] on input "Practitioner" at bounding box center [386, 215] width 505 height 14
type input "d"
drag, startPoint x: 169, startPoint y: 213, endPoint x: 151, endPoint y: 228, distance: 23.2
click at [151, 228] on div "Step 1 of 2 Claim details Provider Name Primrose Specialist Hospital HMO ID HIC…" at bounding box center [386, 180] width 505 height 260
click at [147, 217] on input "Practitioner" at bounding box center [386, 215] width 505 height 14
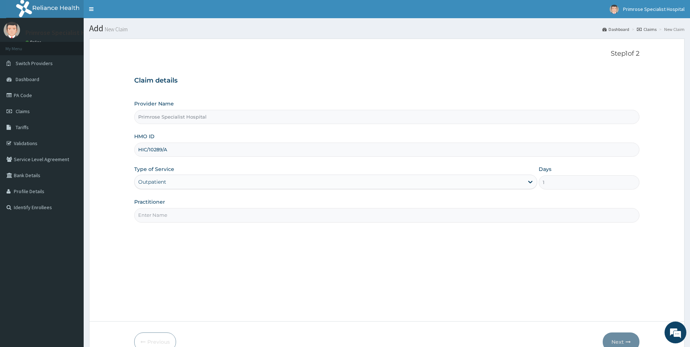
click at [147, 217] on input "Practitioner" at bounding box center [386, 215] width 505 height 14
type input "dr ife"
click at [622, 341] on button "Next" at bounding box center [620, 341] width 37 height 19
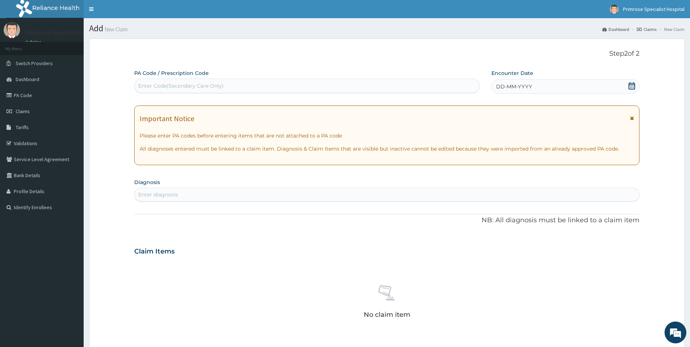
click at [521, 88] on span "DD-MM-YYYY" at bounding box center [514, 86] width 36 height 7
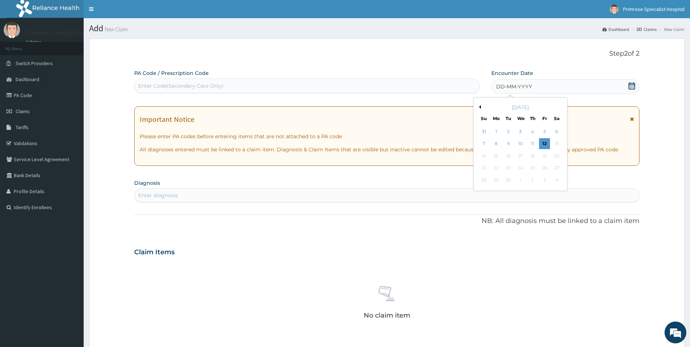
click at [481, 107] on div "September 2025" at bounding box center [520, 107] width 88 height 7
click at [481, 108] on div "September 2025" at bounding box center [520, 107] width 88 height 7
click at [478, 107] on button "Previous Month" at bounding box center [479, 107] width 4 height 4
click at [509, 179] on div "26" at bounding box center [507, 180] width 11 height 11
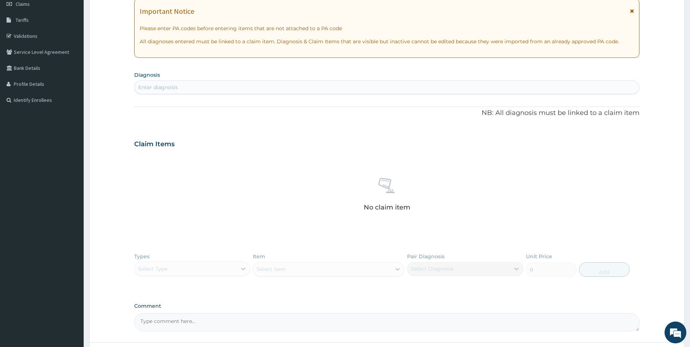
scroll to position [109, 0]
click at [272, 87] on div "Enter diagnosis" at bounding box center [387, 86] width 505 height 12
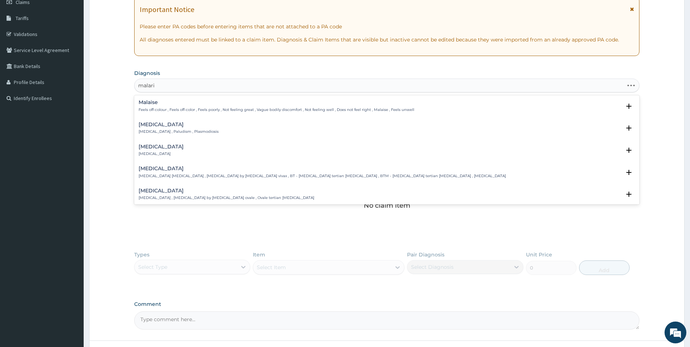
type input "malaria"
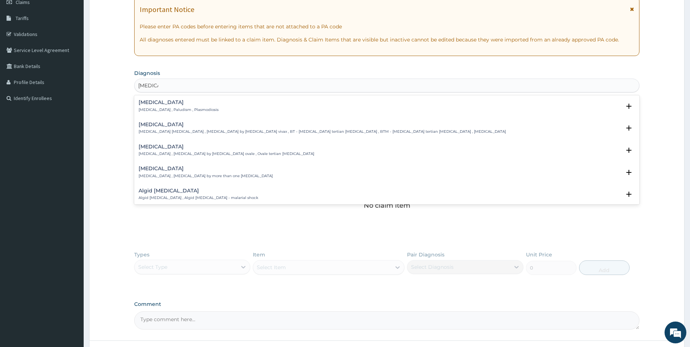
click at [153, 106] on div "Malaria Malaria , Paludism , Plasmodiosis" at bounding box center [179, 106] width 80 height 13
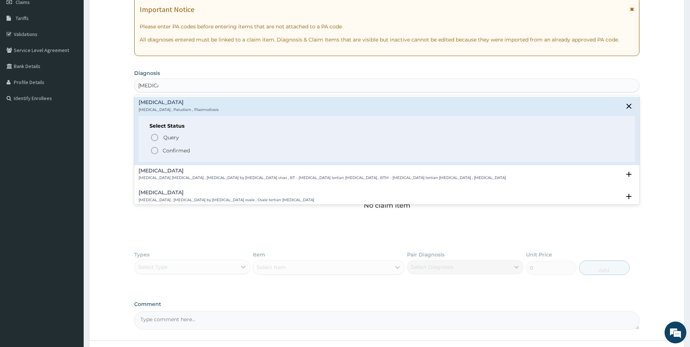
click at [159, 148] on span "Confirmed" at bounding box center [387, 150] width 474 height 9
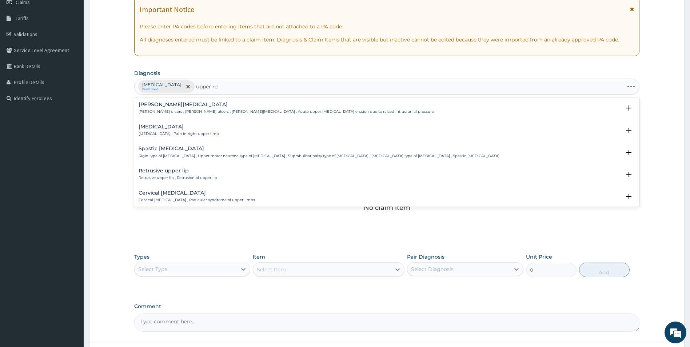
type input "upper res"
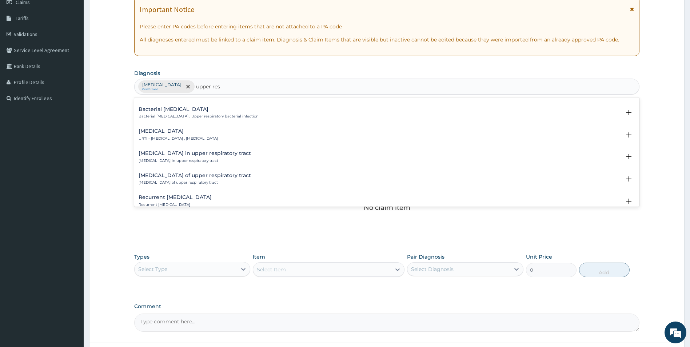
scroll to position [218, 0]
click at [181, 132] on h4 "Viral upper respiratory tract infection" at bounding box center [178, 128] width 79 height 5
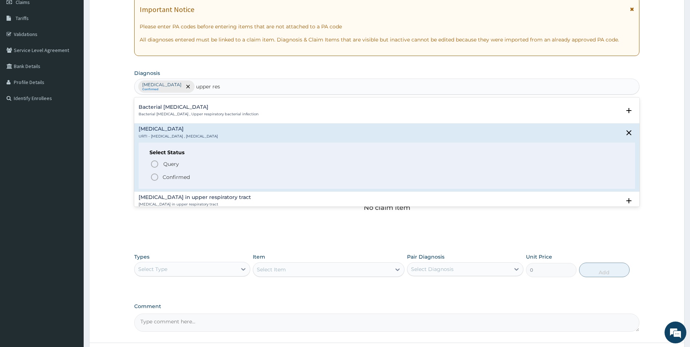
click at [155, 177] on icon "status option filled" at bounding box center [154, 177] width 9 height 9
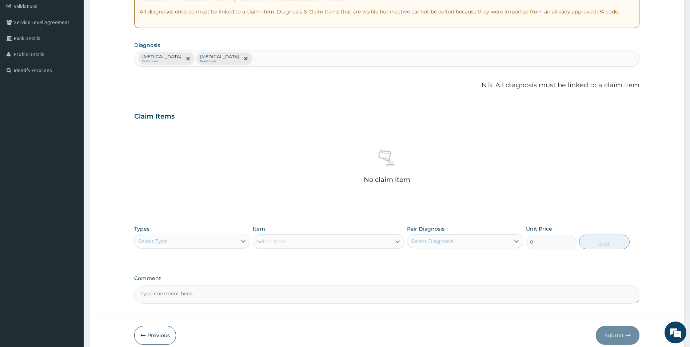
scroll to position [170, 0]
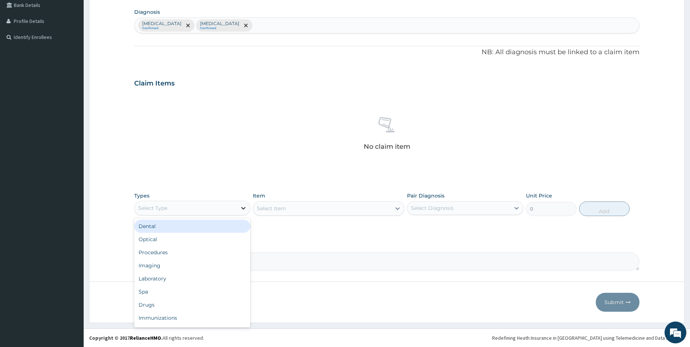
click at [249, 205] on div at bounding box center [243, 207] width 13 height 13
click at [210, 249] on div "Procedures" at bounding box center [192, 252] width 116 height 13
click at [476, 210] on div "Select Diagnosis" at bounding box center [458, 208] width 103 height 12
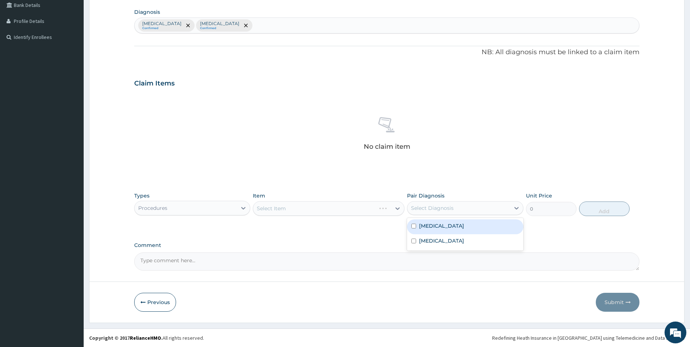
click at [467, 227] on div "Malaria" at bounding box center [465, 226] width 116 height 15
checkbox input "true"
click at [464, 241] on label "Viral upper respiratory tract infection" at bounding box center [441, 240] width 45 height 7
checkbox input "true"
click at [372, 238] on div "PA Code / Prescription Code Enter Code(Secondary Care Only) Encounter Date 26-0…" at bounding box center [386, 84] width 505 height 371
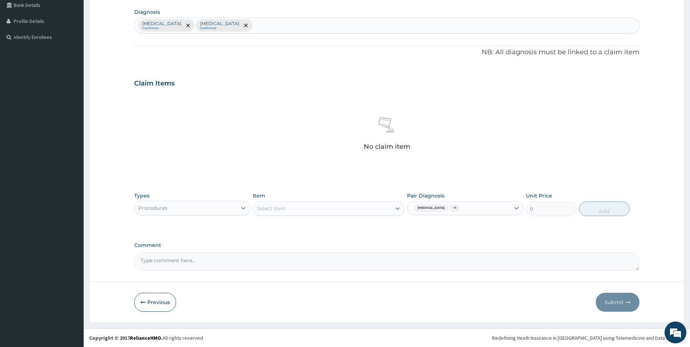
click at [315, 210] on div "Select Item" at bounding box center [322, 208] width 138 height 12
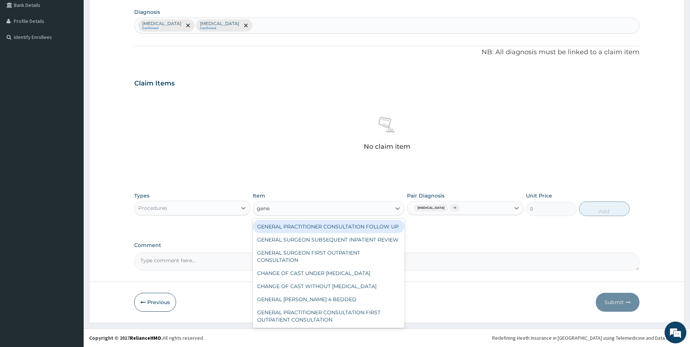
type input "gener"
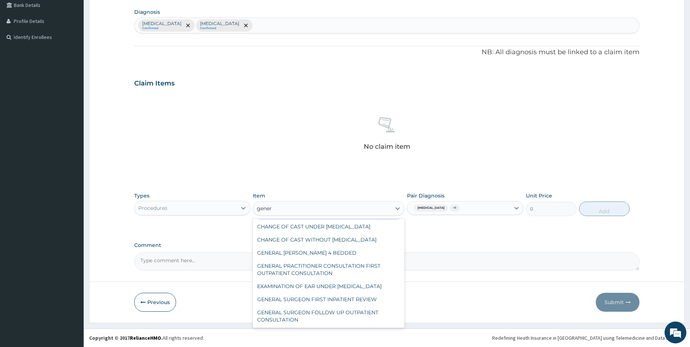
scroll to position [68, 0]
click at [320, 269] on div "GENERAL PRACTITIONER CONSULTATION FIRST OUTPATIENT CONSULTATION" at bounding box center [329, 269] width 152 height 20
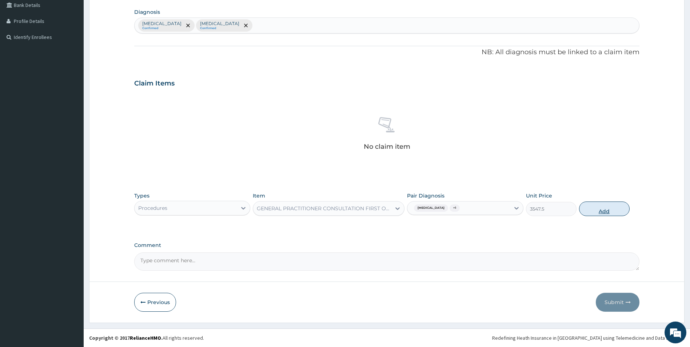
click at [607, 206] on button "Add" at bounding box center [604, 208] width 51 height 15
type input "0"
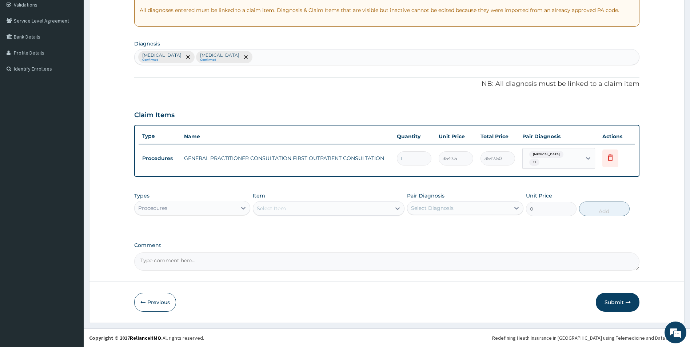
scroll to position [136, 0]
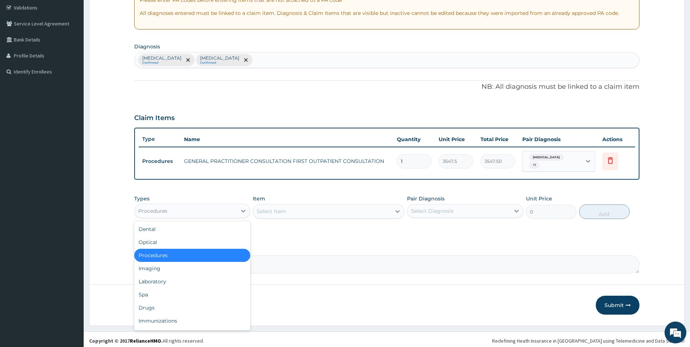
drag, startPoint x: 225, startPoint y: 205, endPoint x: 226, endPoint y: 228, distance: 22.9
click at [225, 207] on div "Procedures" at bounding box center [186, 211] width 103 height 12
click at [194, 280] on div "Laboratory" at bounding box center [192, 281] width 116 height 13
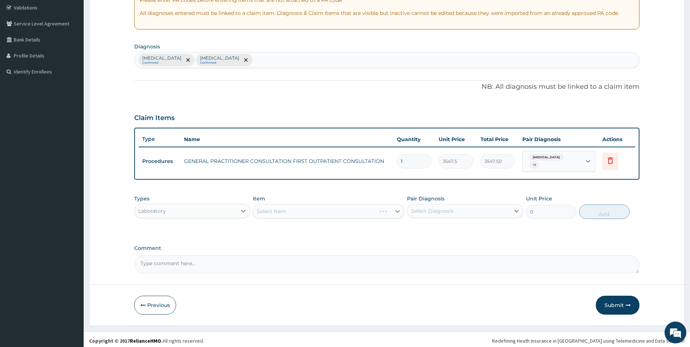
drag, startPoint x: 460, startPoint y: 206, endPoint x: 459, endPoint y: 210, distance: 4.1
click at [460, 207] on div "Select Diagnosis" at bounding box center [458, 211] width 103 height 12
click at [453, 227] on div "Malaria" at bounding box center [465, 229] width 116 height 15
checkbox input "true"
click at [372, 232] on div "PA Code / Prescription Code Enter Code(Secondary Care Only) Encounter Date 26-0…" at bounding box center [386, 104] width 505 height 340
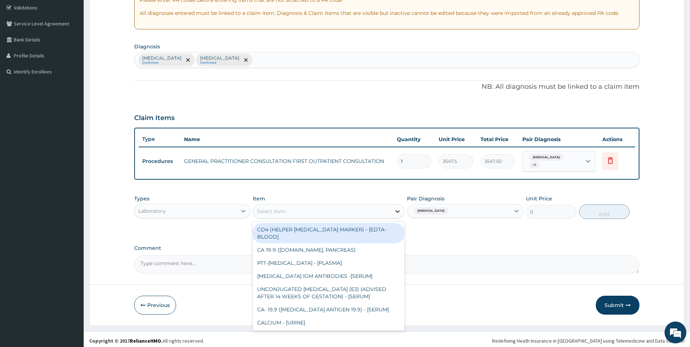
click at [392, 207] on div at bounding box center [397, 211] width 13 height 13
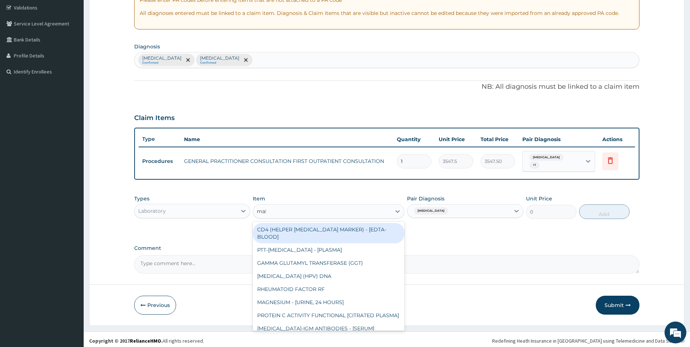
type input "mala"
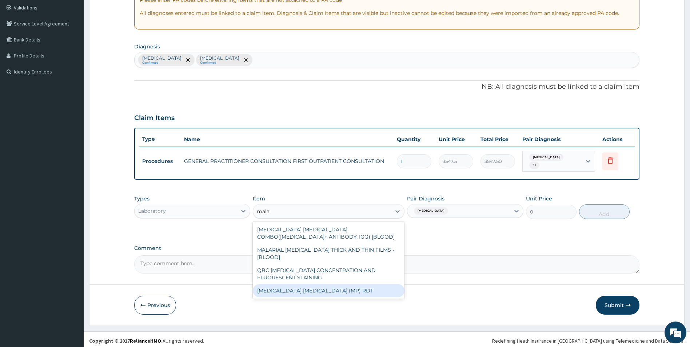
drag, startPoint x: 347, startPoint y: 282, endPoint x: 364, endPoint y: 272, distance: 20.1
click at [348, 284] on div "MALARIA PARASITE (MP) RDT" at bounding box center [329, 290] width 152 height 13
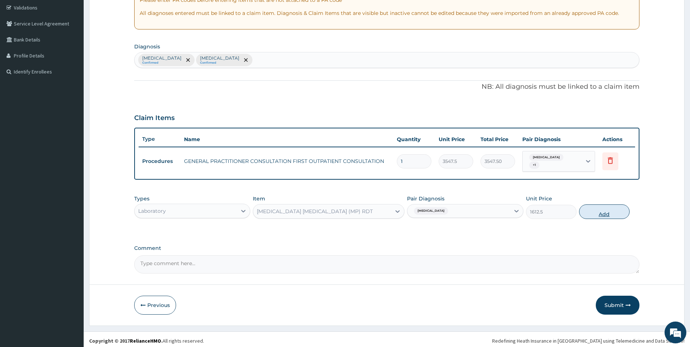
click at [596, 211] on button "Add" at bounding box center [604, 211] width 51 height 15
type input "0"
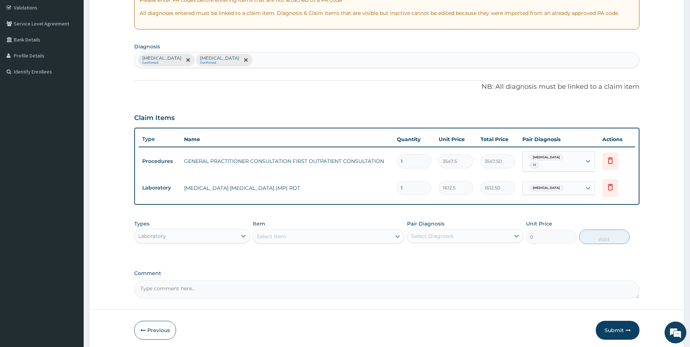
click at [388, 232] on div "Select Item" at bounding box center [322, 236] width 138 height 12
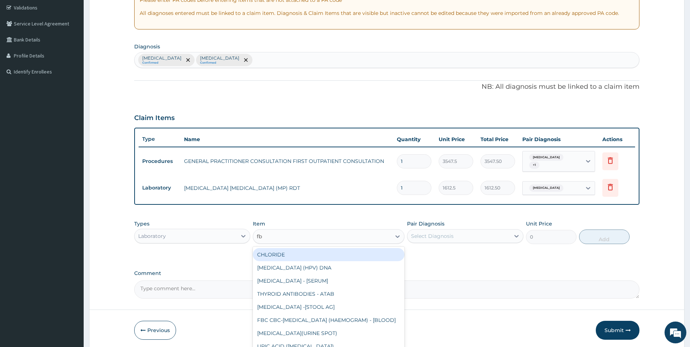
type input "fbc"
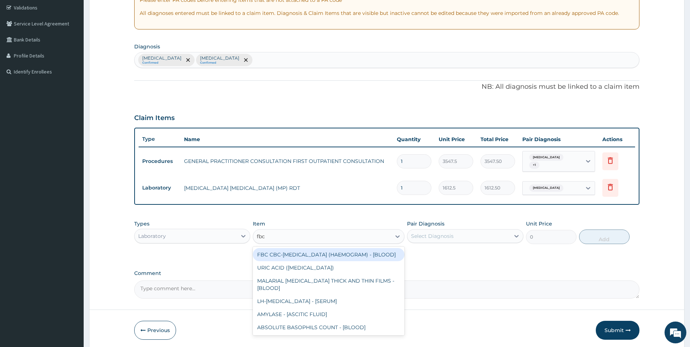
click at [367, 257] on div "FBC CBC-COMPLETE BLOOD COUNT (HAEMOGRAM) - [BLOOD]" at bounding box center [329, 254] width 152 height 13
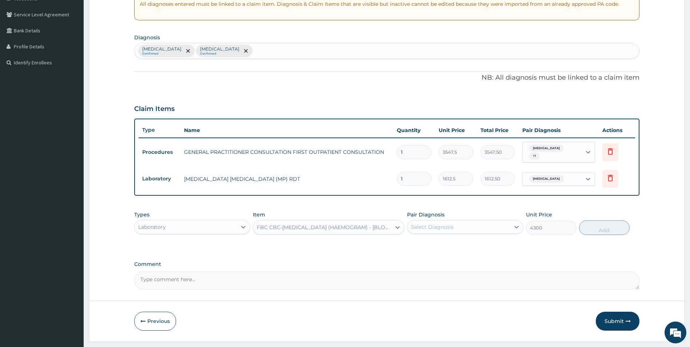
scroll to position [161, 0]
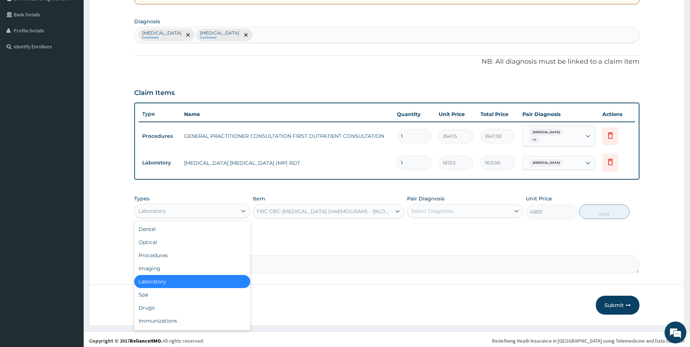
click at [205, 208] on div "Laboratory" at bounding box center [186, 211] width 103 height 12
click at [173, 304] on div "Drugs" at bounding box center [192, 307] width 116 height 13
type input "0"
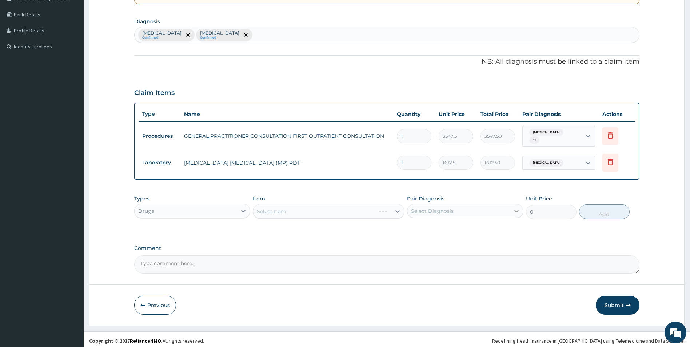
click at [517, 212] on div at bounding box center [516, 210] width 13 height 13
drag, startPoint x: 471, startPoint y: 229, endPoint x: 452, endPoint y: 225, distance: 18.9
click at [472, 229] on div "Malaria" at bounding box center [465, 229] width 116 height 15
checkbox input "true"
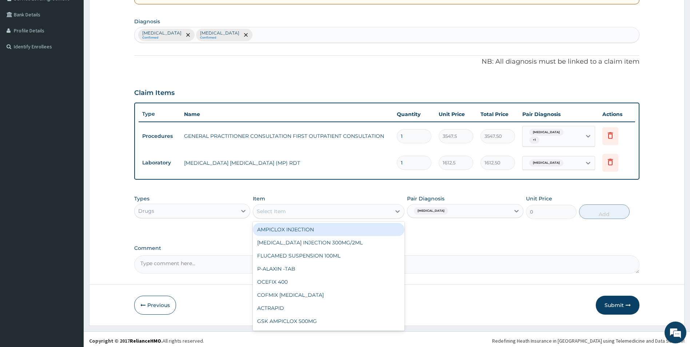
click at [285, 210] on div "Select Item" at bounding box center [271, 211] width 29 height 7
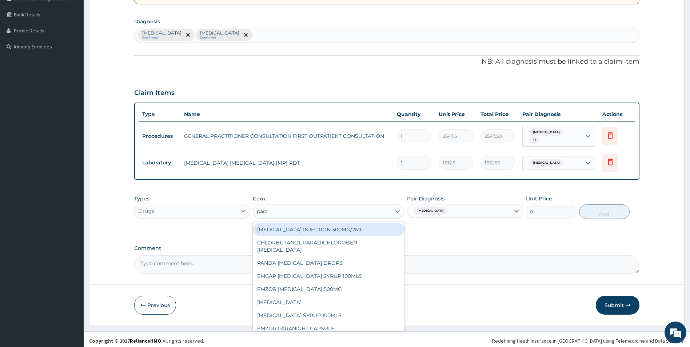
type input "parac"
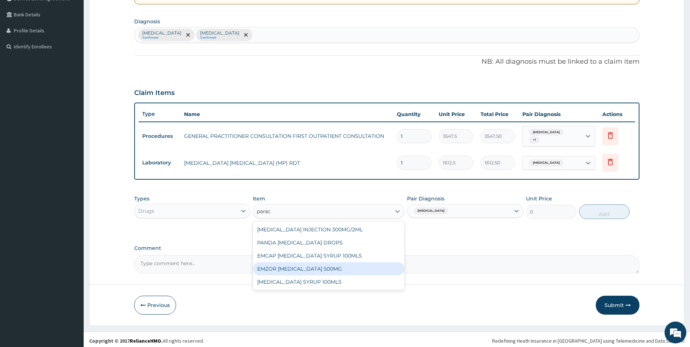
click at [287, 269] on div "EMZOR PARACETAMOL 500MG" at bounding box center [329, 268] width 152 height 13
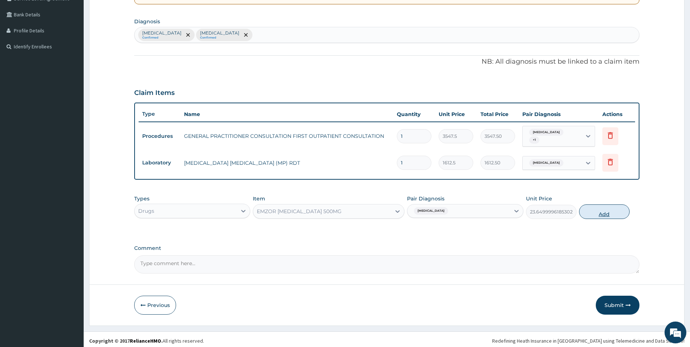
click at [615, 209] on button "Add" at bounding box center [604, 211] width 51 height 15
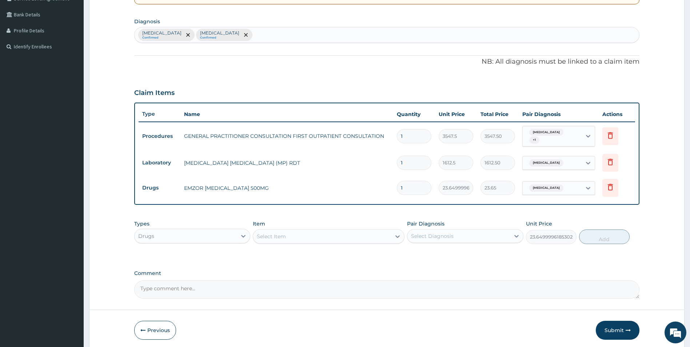
type input "0"
click at [412, 184] on input "1" at bounding box center [414, 188] width 35 height 14
drag, startPoint x: 412, startPoint y: 184, endPoint x: 394, endPoint y: 190, distance: 19.2
click at [394, 190] on td "1" at bounding box center [414, 187] width 42 height 21
type input "2"
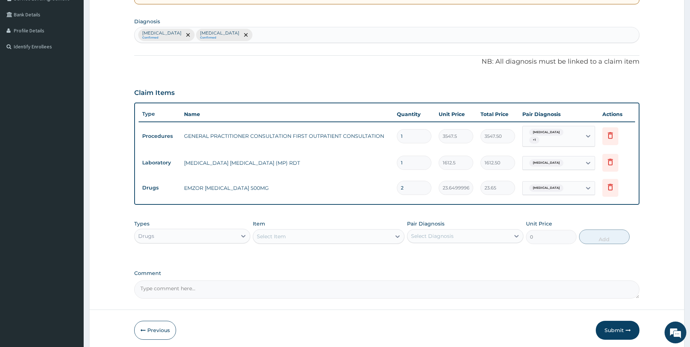
type input "47.30"
type input "24"
type input "567.60"
type input "24"
drag, startPoint x: 366, startPoint y: 270, endPoint x: 349, endPoint y: 251, distance: 25.5
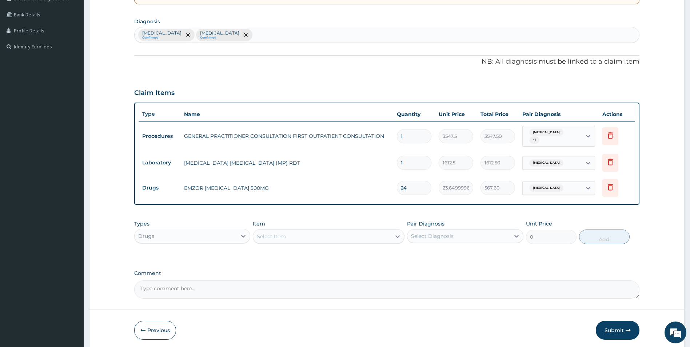
click at [366, 270] on label "Comment" at bounding box center [386, 273] width 505 height 6
click at [366, 280] on textarea "Comment" at bounding box center [386, 289] width 505 height 18
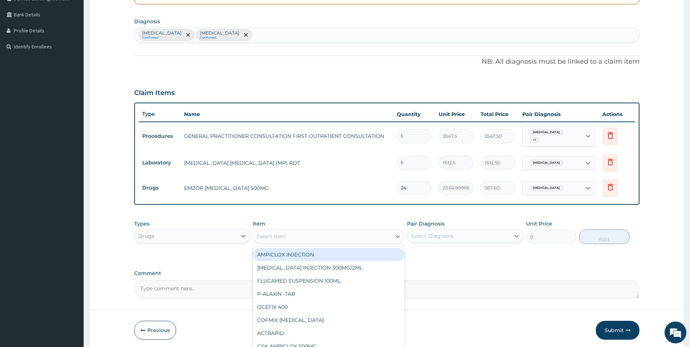
click at [359, 236] on div "Select Item" at bounding box center [322, 236] width 138 height 12
type input "piri"
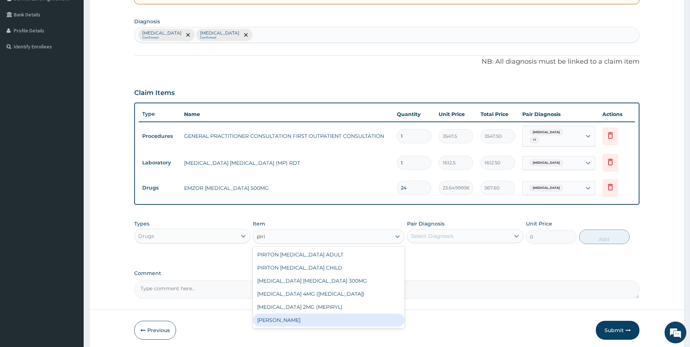
drag, startPoint x: 330, startPoint y: 321, endPoint x: 336, endPoint y: 317, distance: 6.5
click at [332, 320] on div "PIRITON TAB EVANS" at bounding box center [329, 319] width 152 height 13
type input "23.64999961853027"
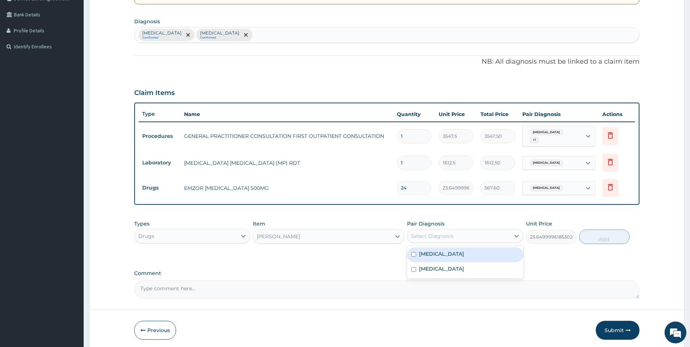
click at [470, 237] on div "Select Diagnosis" at bounding box center [458, 236] width 103 height 12
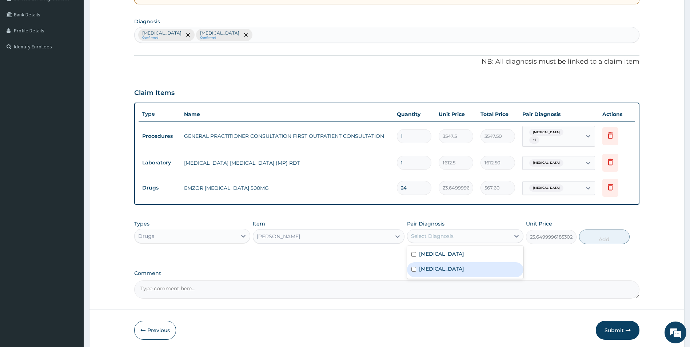
drag, startPoint x: 442, startPoint y: 270, endPoint x: 447, endPoint y: 266, distance: 6.5
click at [442, 269] on div "Viral upper respiratory tract infection" at bounding box center [465, 269] width 116 height 15
checkbox input "true"
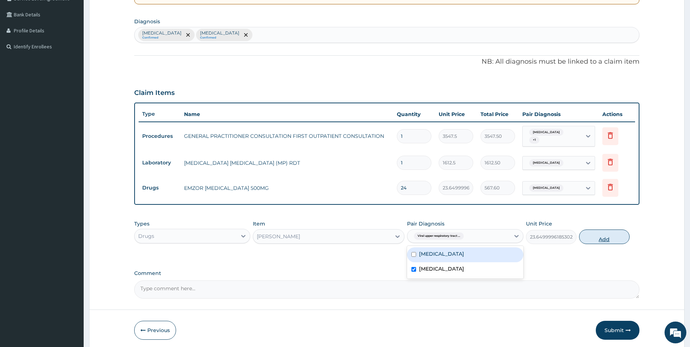
click at [611, 234] on button "Add" at bounding box center [604, 236] width 51 height 15
type input "0"
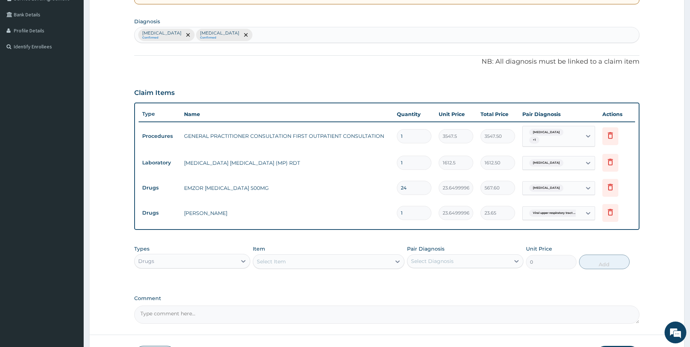
drag, startPoint x: 411, startPoint y: 211, endPoint x: 383, endPoint y: 214, distance: 28.5
click at [383, 214] on tr "Drugs PIRITON TAB EVANS 1 23.64999961853027 23.65 Viral upper respiratory tract…" at bounding box center [387, 212] width 497 height 25
type input "3"
type input "70.95"
type input "3"
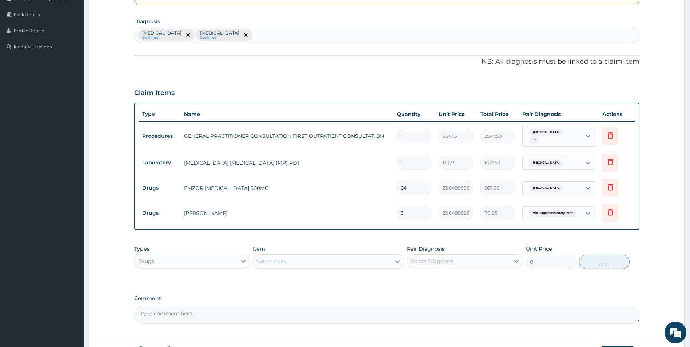
click at [375, 279] on div "Types Drugs Item Select Item Pair Diagnosis Select Diagnosis Unit Price 0 Add" at bounding box center [386, 262] width 505 height 42
click at [385, 257] on div "Select Item" at bounding box center [322, 262] width 138 height 12
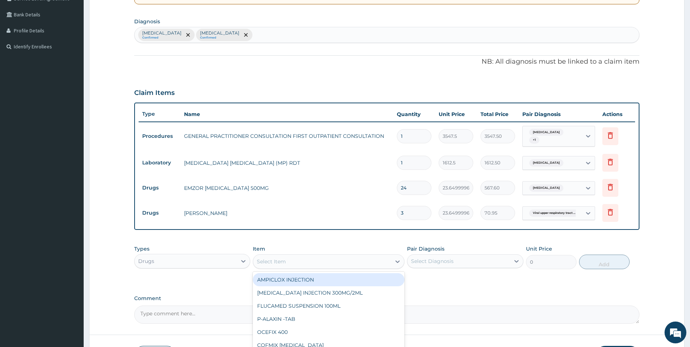
click at [339, 260] on div "Select Item" at bounding box center [322, 262] width 138 height 12
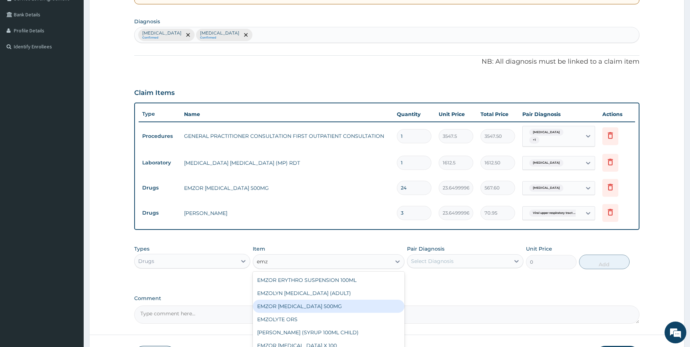
scroll to position [36, 0]
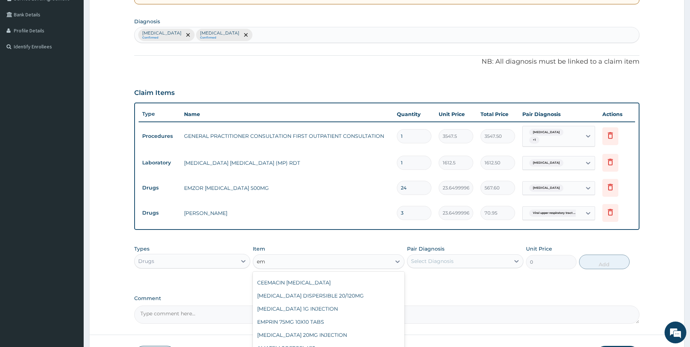
type input "e"
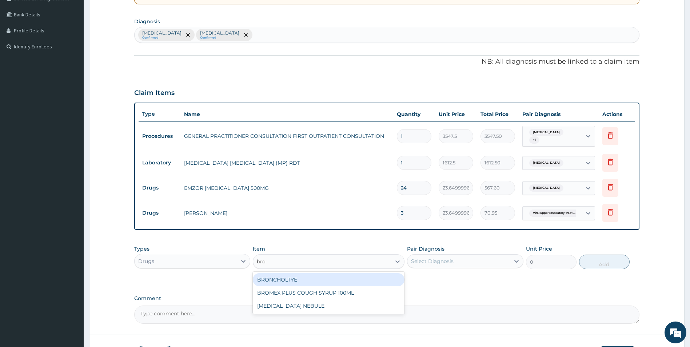
scroll to position [0, 0]
type input "bron"
click at [342, 283] on div "BRONCHOLTYE" at bounding box center [329, 280] width 152 height 16
click at [343, 280] on div "BRONCHOLTYE" at bounding box center [329, 279] width 152 height 13
type input "1773.75"
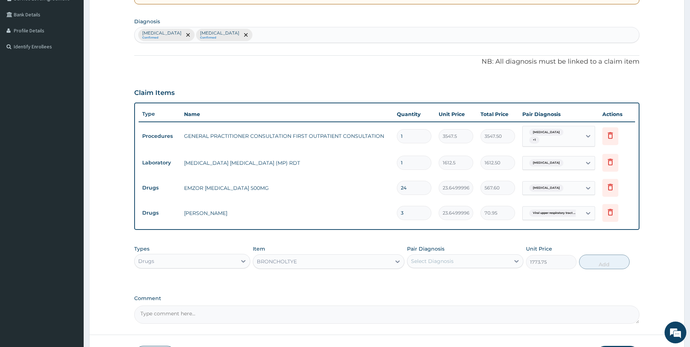
click at [437, 265] on div "Pair Diagnosis Select Diagnosis" at bounding box center [465, 257] width 116 height 24
click at [439, 260] on div "Select Diagnosis" at bounding box center [432, 260] width 43 height 7
click at [453, 290] on label "Viral upper respiratory tract infection" at bounding box center [441, 293] width 45 height 7
checkbox input "true"
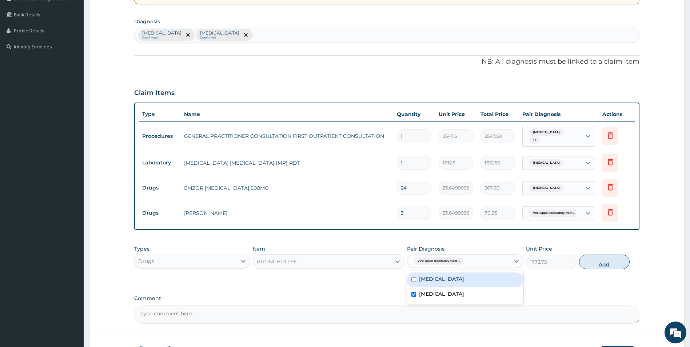
click at [586, 260] on button "Add" at bounding box center [604, 261] width 51 height 15
type input "0"
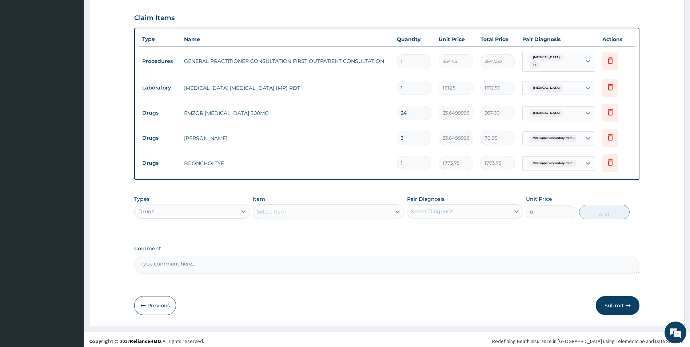
scroll to position [236, 0]
click at [623, 302] on button "Submit" at bounding box center [617, 305] width 44 height 19
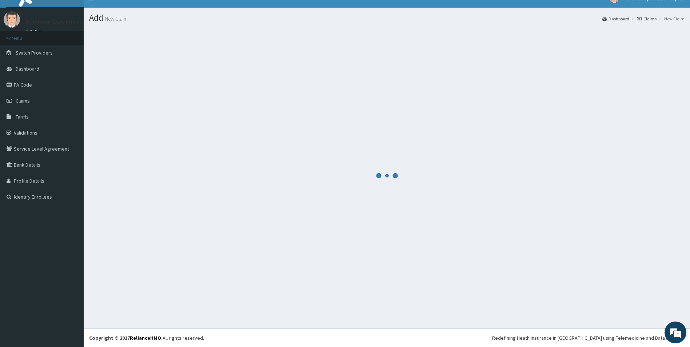
scroll to position [11, 0]
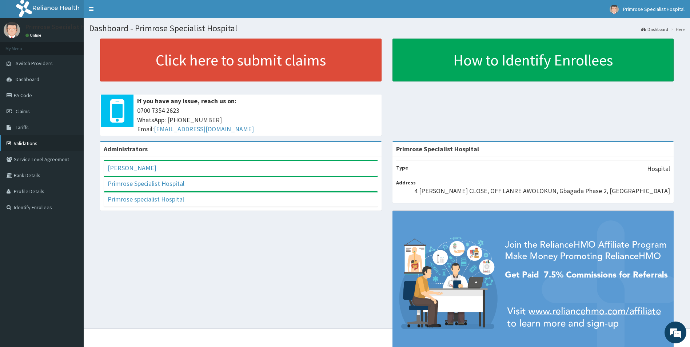
click at [30, 143] on link "Validations" at bounding box center [42, 143] width 84 height 16
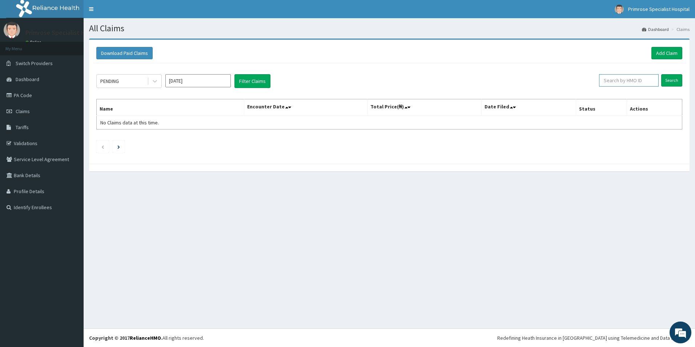
click at [626, 81] on input "text" at bounding box center [629, 80] width 60 height 12
paste input "RFC/10064/A"
type input "RFC/10064/A"
click at [661, 74] on input "Search" at bounding box center [671, 80] width 21 height 12
click at [667, 51] on link "Add Claim" at bounding box center [666, 53] width 31 height 12
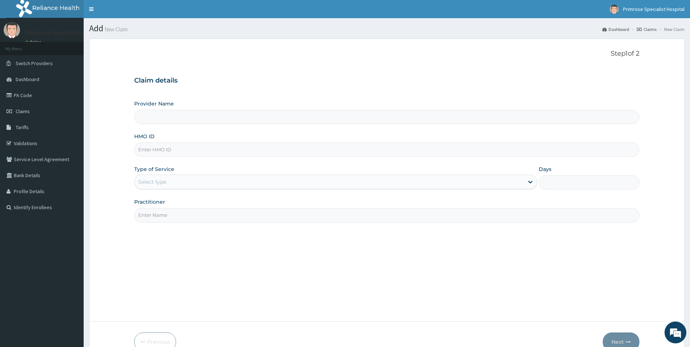
click at [188, 152] on input "HMO ID" at bounding box center [386, 150] width 505 height 14
type input "Primrose Specialist Hospital"
paste input "RFC/10064/A"
type input "RFC/10064/A"
click at [181, 183] on div "Select type" at bounding box center [329, 182] width 389 height 12
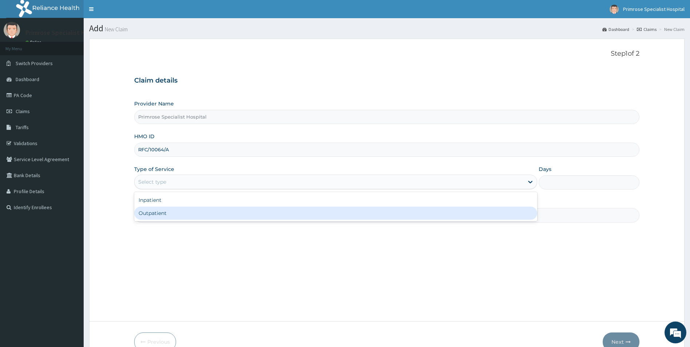
click at [171, 212] on div "Outpatient" at bounding box center [335, 212] width 403 height 13
type input "1"
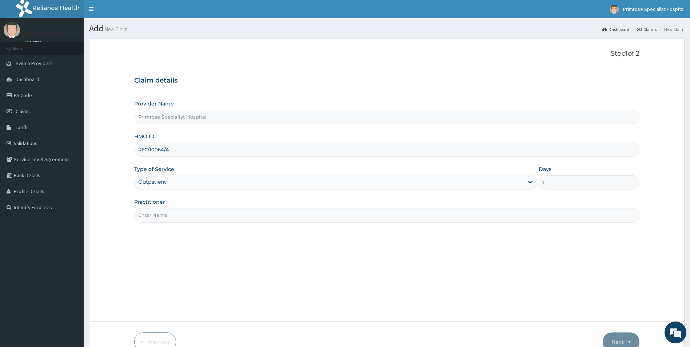
click at [180, 210] on input "Practitioner" at bounding box center [386, 215] width 505 height 14
click at [178, 216] on input "Practitioner" at bounding box center [386, 215] width 505 height 14
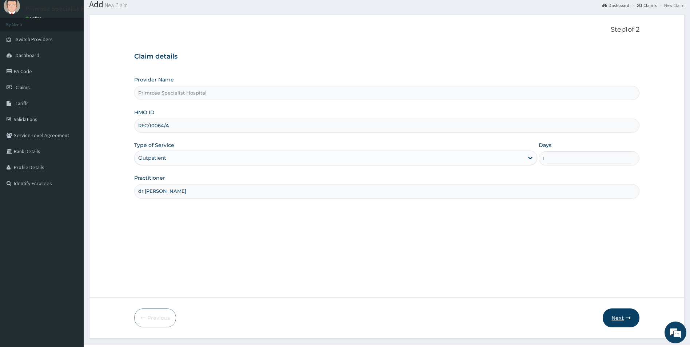
scroll to position [36, 0]
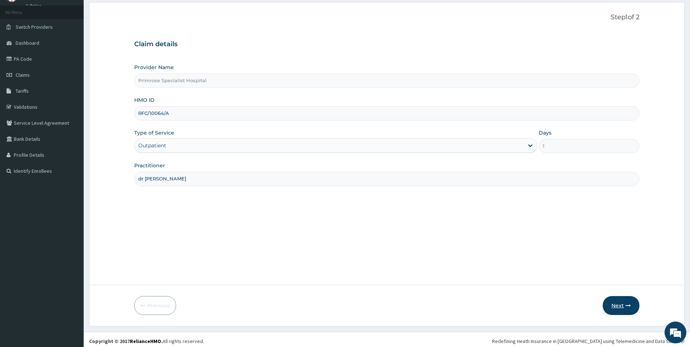
type input "dr [PERSON_NAME]"
click at [625, 304] on button "Next" at bounding box center [620, 305] width 37 height 19
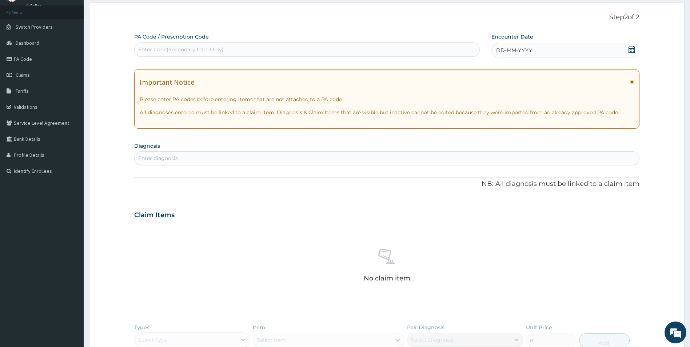
click at [513, 53] on span "DD-MM-YYYY" at bounding box center [514, 50] width 36 height 7
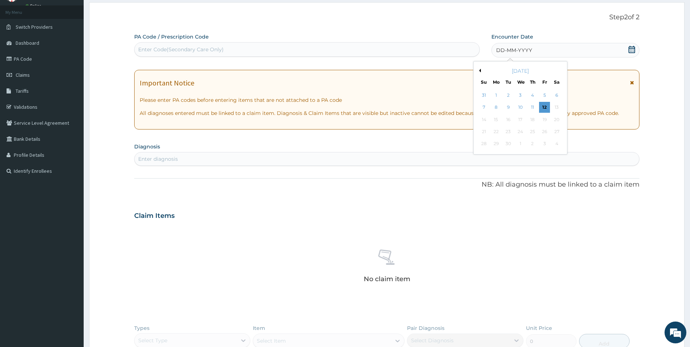
click at [481, 70] on div "Previous Month [DATE] Su Mo Tu We Th Fr Sa 31 1 2 3 4 5 6 7 8 9 10 11 12 13 14 …" at bounding box center [520, 107] width 94 height 93
click at [480, 69] on button "Previous Month" at bounding box center [479, 71] width 4 height 4
click at [510, 143] on div "26" at bounding box center [507, 144] width 11 height 11
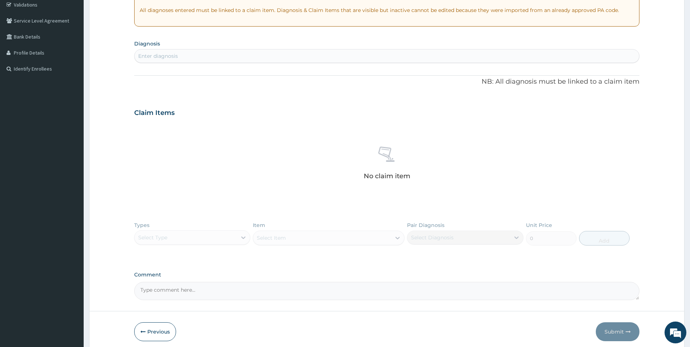
scroll to position [168, 0]
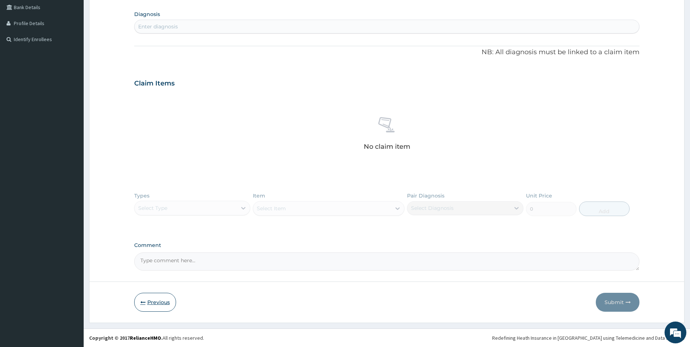
click at [140, 302] on button "Previous" at bounding box center [155, 302] width 42 height 19
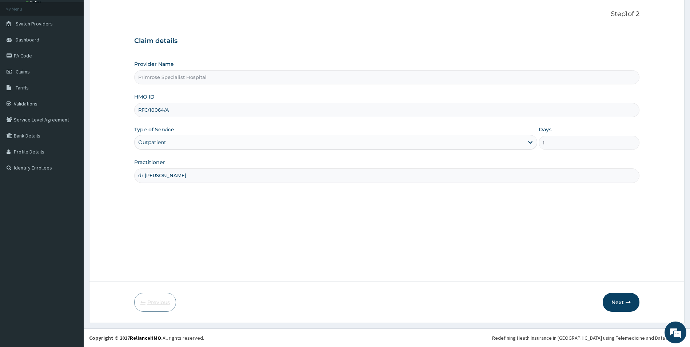
scroll to position [40, 0]
click at [619, 297] on button "Next" at bounding box center [620, 302] width 37 height 19
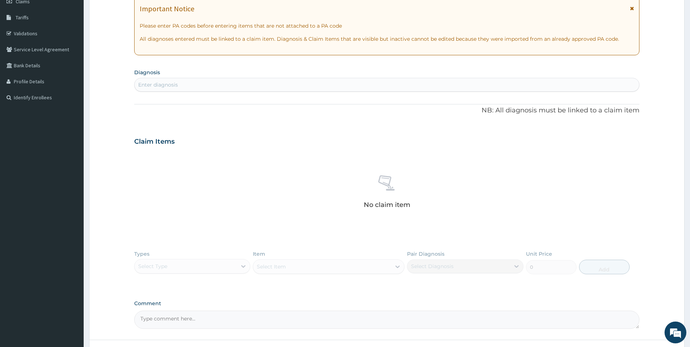
scroll to position [112, 0]
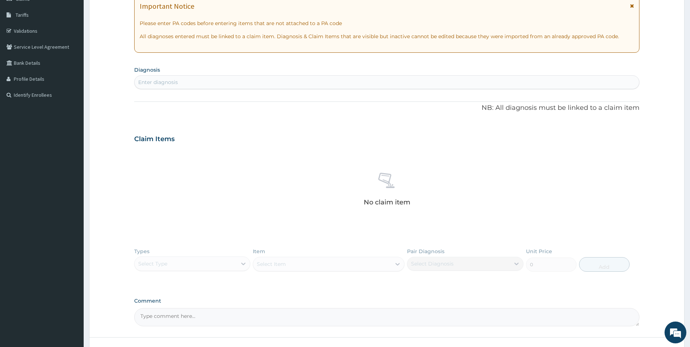
drag, startPoint x: 302, startPoint y: 80, endPoint x: 149, endPoint y: 41, distance: 158.7
click at [302, 80] on div "Enter diagnosis" at bounding box center [387, 82] width 505 height 12
click at [203, 85] on div "Enter diagnosis" at bounding box center [387, 82] width 505 height 12
type input "c"
type input "a"
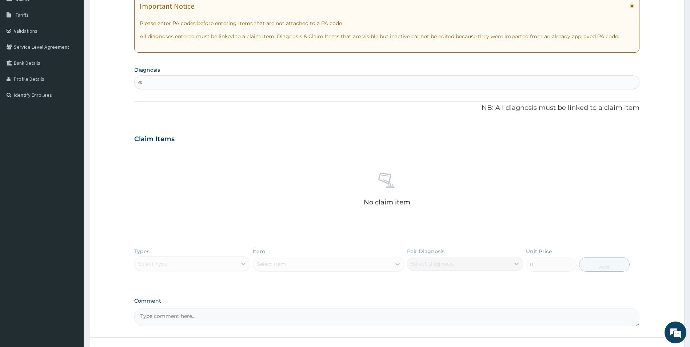
type input "e"
type input "p"
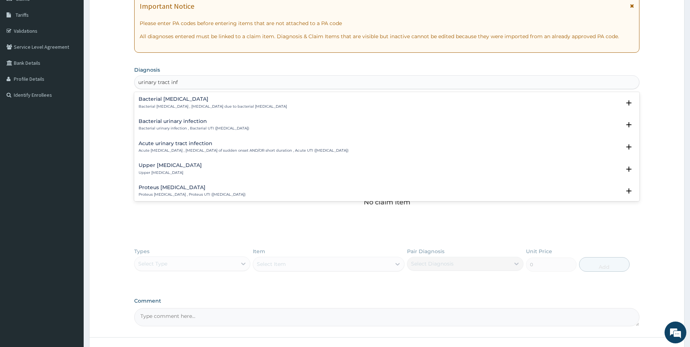
type input "urinary tract infe"
click at [205, 145] on h4 "Acute urinary tract infection" at bounding box center [244, 143] width 210 height 5
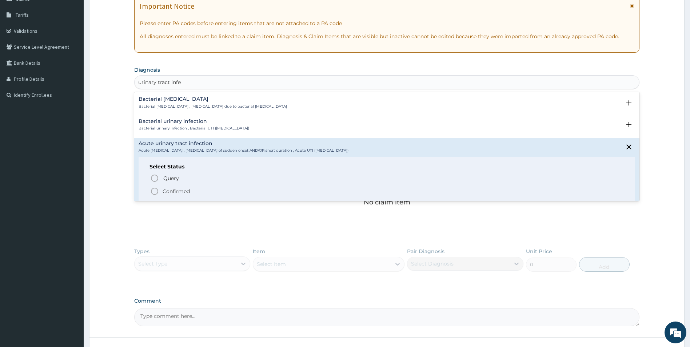
click at [159, 189] on span "Confirmed" at bounding box center [387, 191] width 474 height 9
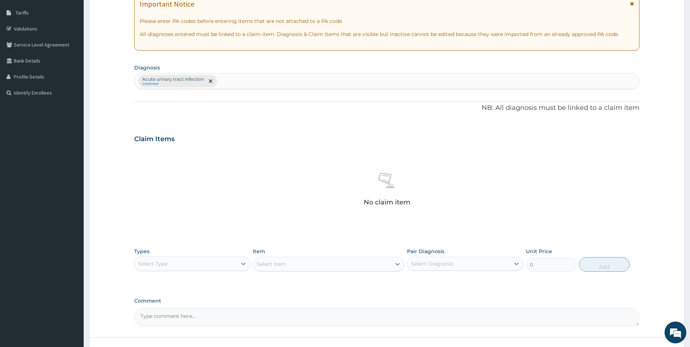
scroll to position [61, 0]
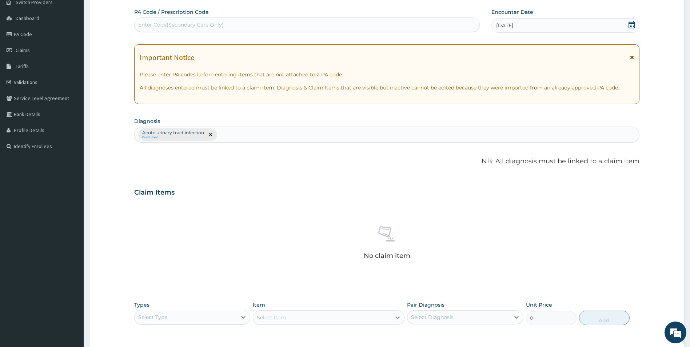
click at [272, 127] on div "Acute [MEDICAL_DATA] Confirmed" at bounding box center [386, 135] width 505 height 16
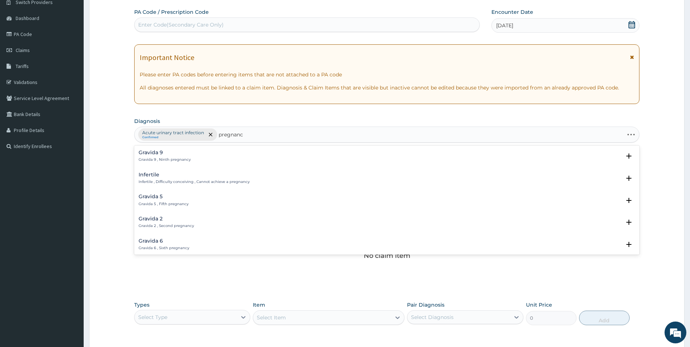
type input "pregnancy"
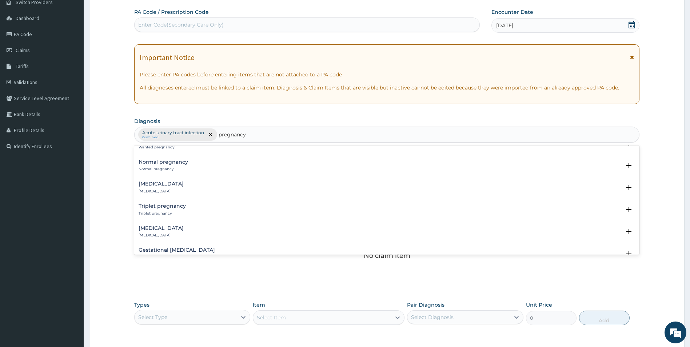
scroll to position [400, 0]
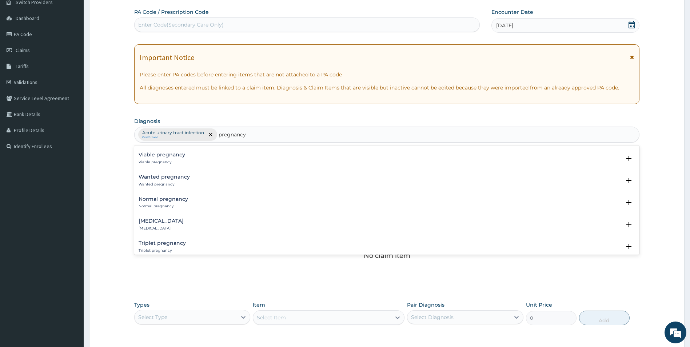
click at [161, 204] on p "Normal pregnancy" at bounding box center [163, 206] width 49 height 5
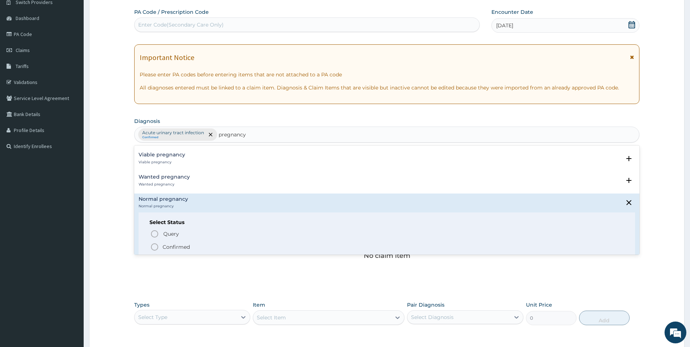
drag, startPoint x: 156, startPoint y: 245, endPoint x: 160, endPoint y: 242, distance: 4.9
click at [159, 244] on icon "status option filled" at bounding box center [154, 246] width 9 height 9
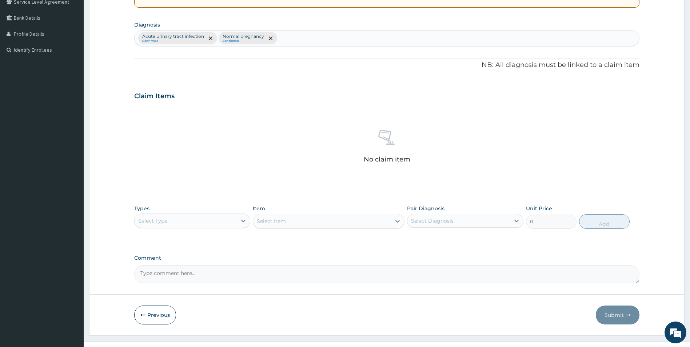
scroll to position [170, 0]
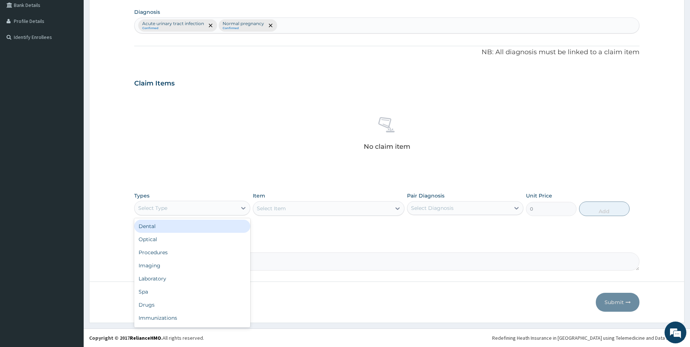
click at [215, 209] on div "Select Type" at bounding box center [186, 208] width 103 height 12
click at [184, 253] on div "Procedures" at bounding box center [192, 252] width 116 height 13
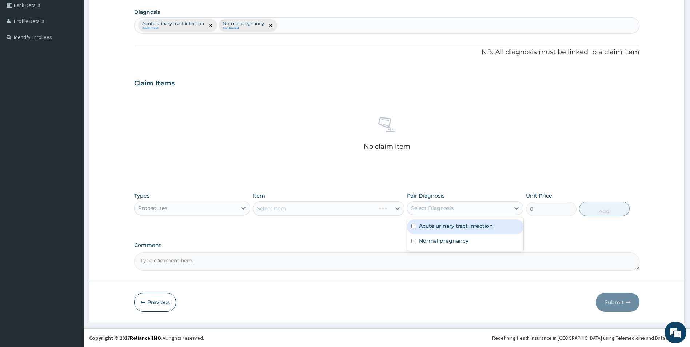
click at [446, 204] on div "Select Diagnosis" at bounding box center [458, 208] width 103 height 12
click at [433, 226] on label "Acute urinary tract infection" at bounding box center [456, 225] width 74 height 7
checkbox input "true"
drag, startPoint x: 441, startPoint y: 246, endPoint x: 395, endPoint y: 244, distance: 45.5
click at [440, 246] on div "Normal pregnancy" at bounding box center [465, 241] width 116 height 15
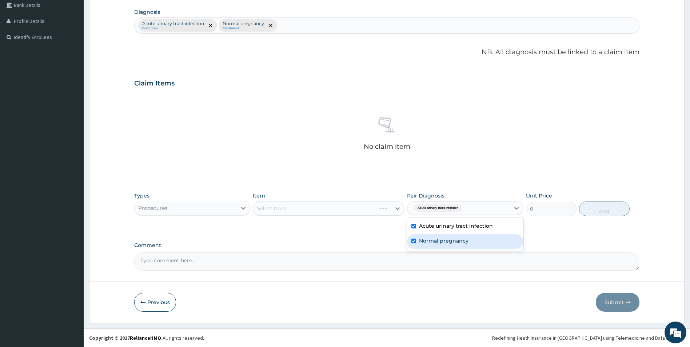
checkbox input "true"
click at [358, 238] on div "PA Code / Prescription Code Enter Code(Secondary Care Only) Encounter Date [DAT…" at bounding box center [386, 84] width 505 height 371
click at [381, 210] on div "Select Item" at bounding box center [329, 208] width 152 height 15
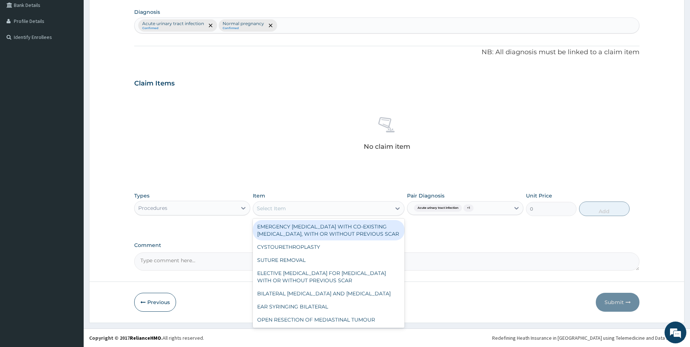
click at [333, 213] on div "Select Item" at bounding box center [322, 208] width 138 height 12
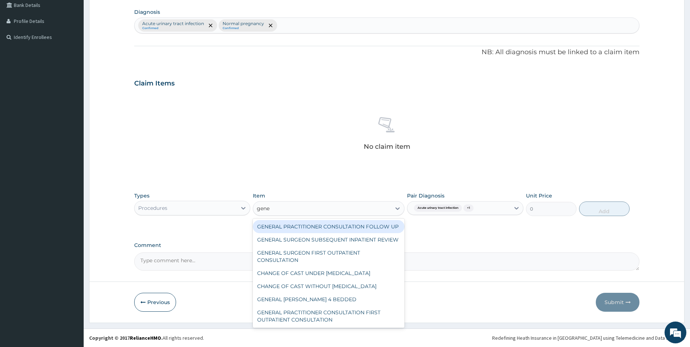
type input "gener"
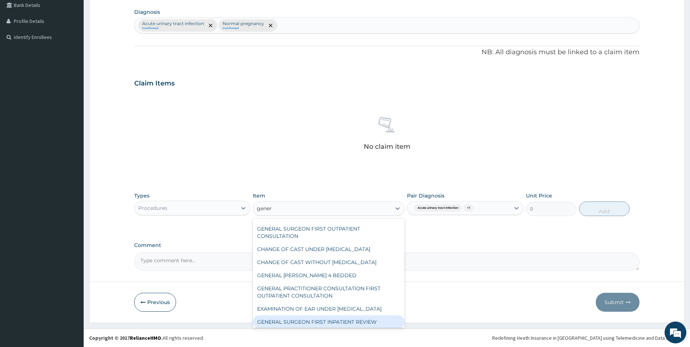
scroll to position [68, 0]
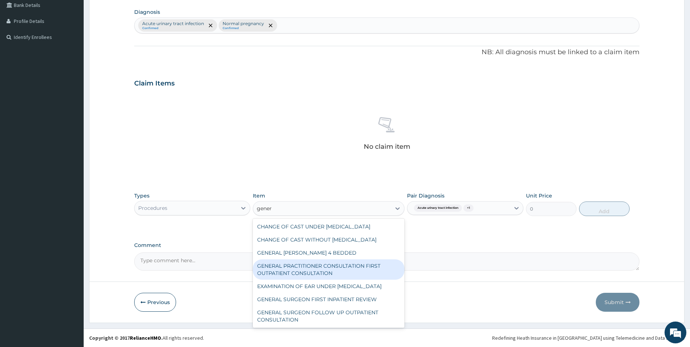
click at [350, 259] on div "GENERAL PRACTITIONER CONSULTATION FIRST OUTPATIENT CONSULTATION" at bounding box center [329, 269] width 152 height 20
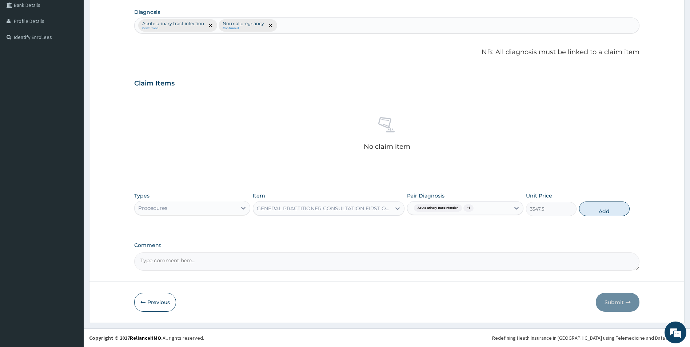
drag, startPoint x: 606, startPoint y: 212, endPoint x: 573, endPoint y: 211, distance: 33.5
click at [603, 212] on button "Add" at bounding box center [604, 208] width 51 height 15
type input "0"
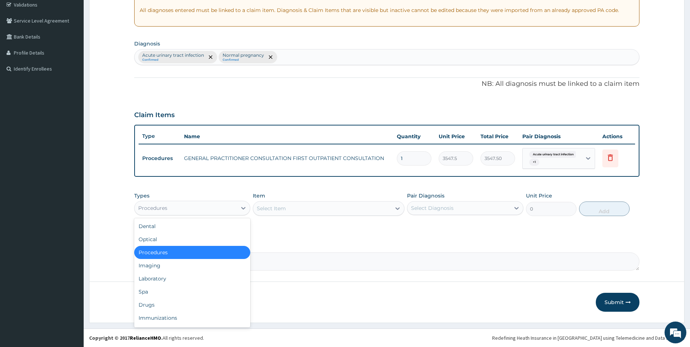
drag, startPoint x: 226, startPoint y: 208, endPoint x: 226, endPoint y: 217, distance: 9.5
click at [227, 208] on div "Procedures" at bounding box center [186, 208] width 103 height 12
drag, startPoint x: 198, startPoint y: 277, endPoint x: 218, endPoint y: 276, distance: 19.3
click at [207, 278] on div "Laboratory" at bounding box center [192, 278] width 116 height 13
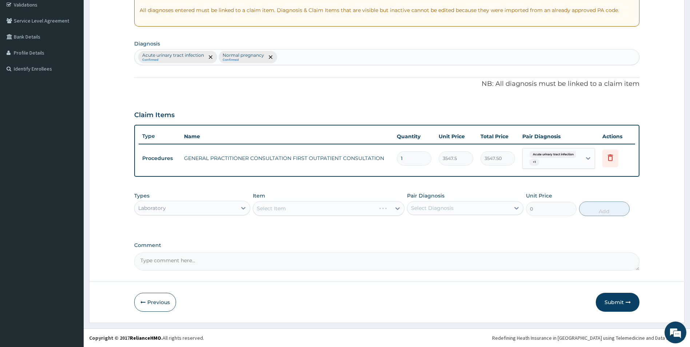
click at [444, 208] on div "Select Diagnosis" at bounding box center [432, 207] width 43 height 7
click at [446, 227] on label "Acute urinary tract infection" at bounding box center [456, 225] width 74 height 7
checkbox input "true"
click at [328, 255] on textarea "Comment" at bounding box center [386, 261] width 505 height 18
click at [394, 210] on icon at bounding box center [397, 208] width 7 height 7
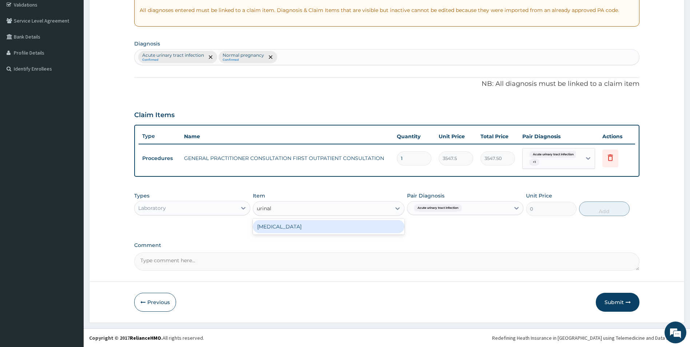
type input "urinal"
click at [386, 235] on div "PA Code / Prescription Code Enter Code(Secondary Care Only) Encounter Date [DAT…" at bounding box center [386, 101] width 505 height 340
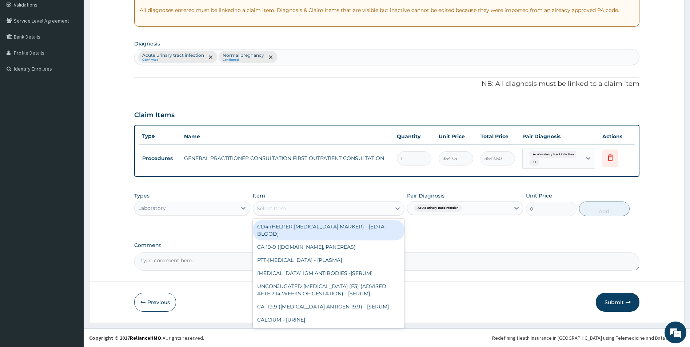
click at [378, 212] on div "Select Item" at bounding box center [322, 208] width 138 height 12
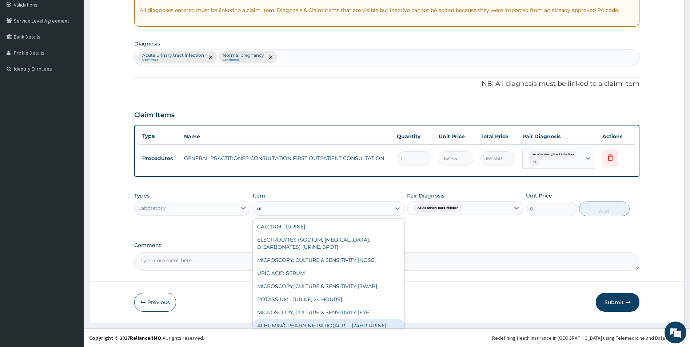
type input "ur"
